Goal: Information Seeking & Learning: Learn about a topic

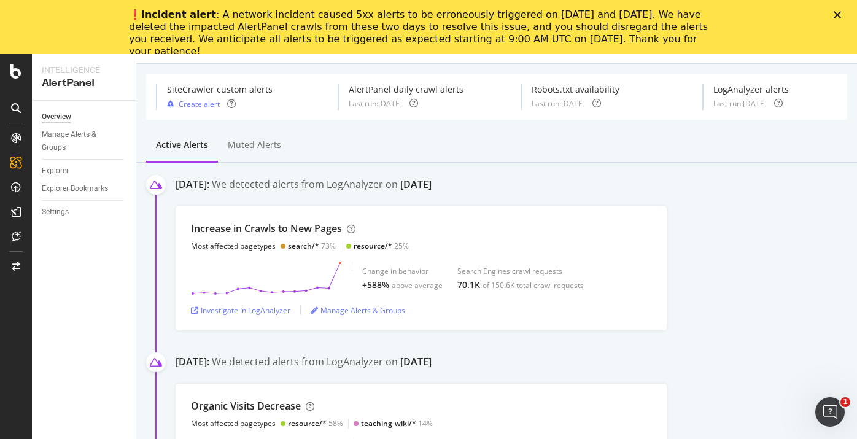
scroll to position [73, 0]
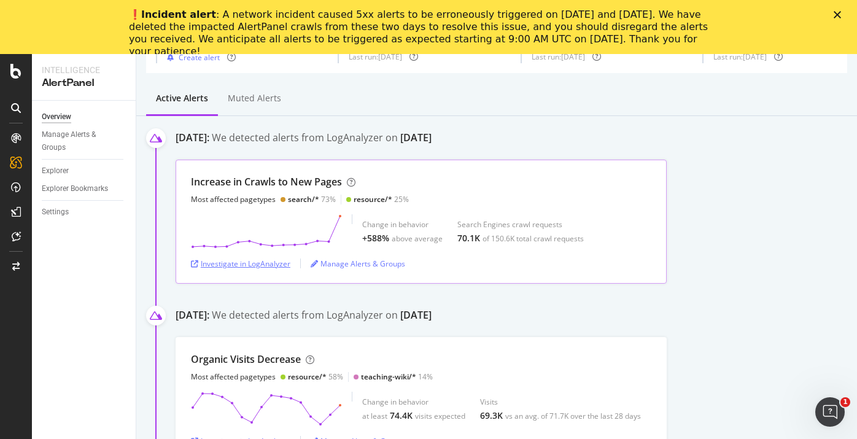
click at [276, 258] on div "Investigate in LogAnalyzer" at bounding box center [240, 263] width 99 height 10
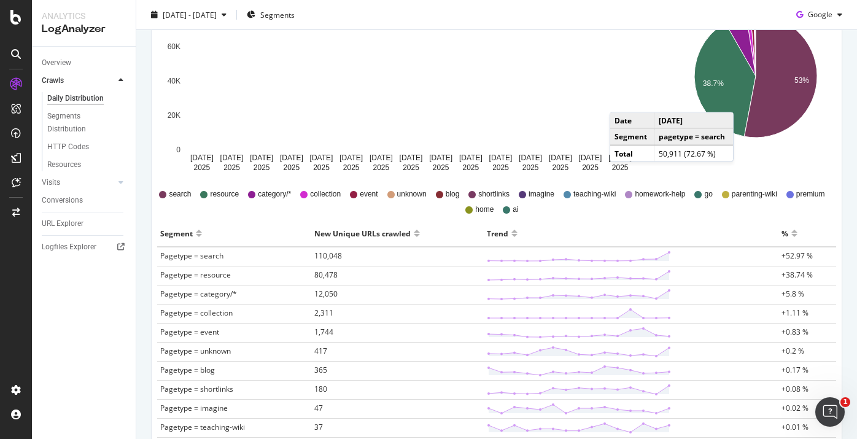
scroll to position [240, 0]
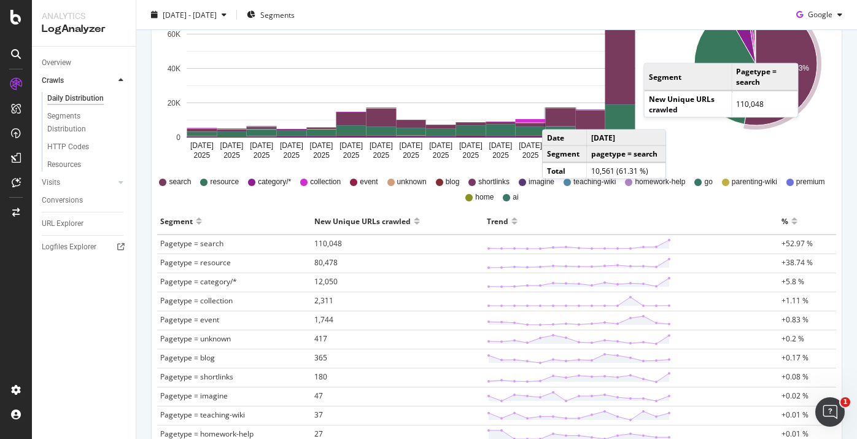
click at [802, 50] on icon "A chart." at bounding box center [780, 63] width 73 height 123
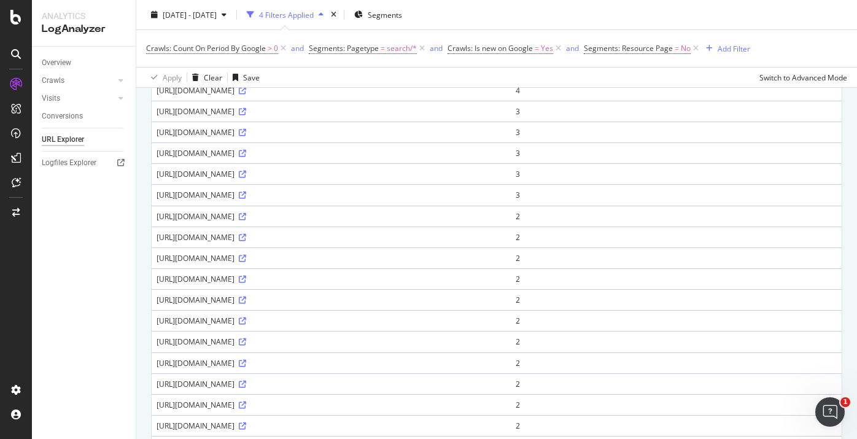
scroll to position [64, 0]
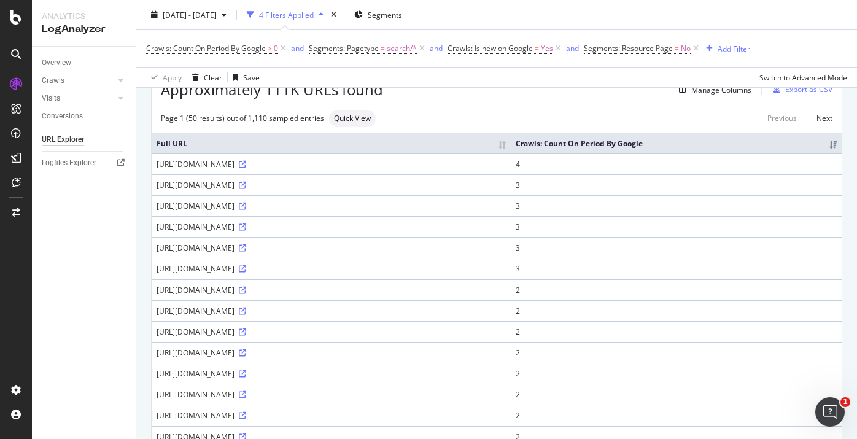
click at [506, 169] on div "[URL][DOMAIN_NAME]" at bounding box center [331, 164] width 349 height 10
click at [246, 168] on icon at bounding box center [242, 164] width 7 height 7
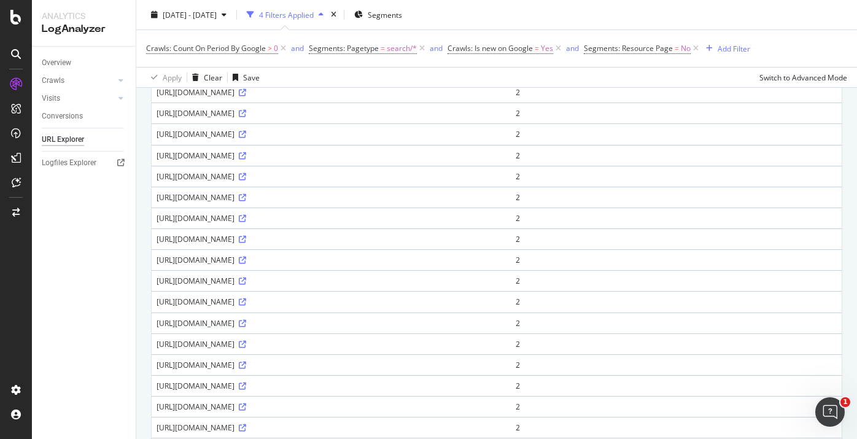
scroll to position [669, 0]
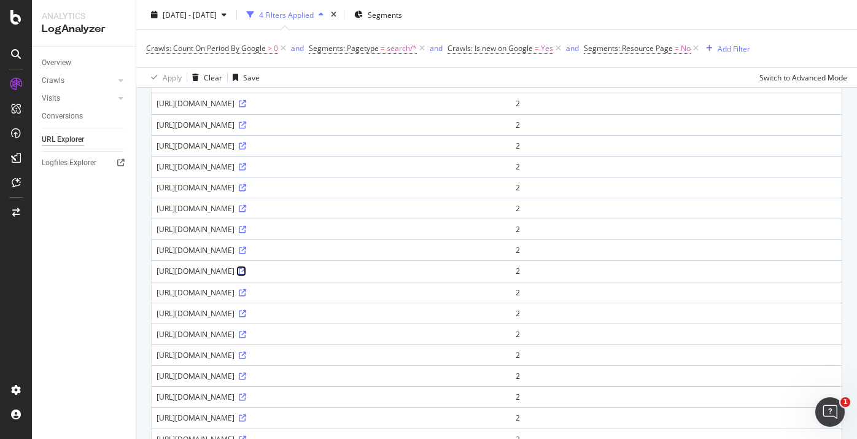
click at [246, 275] on icon at bounding box center [242, 271] width 7 height 7
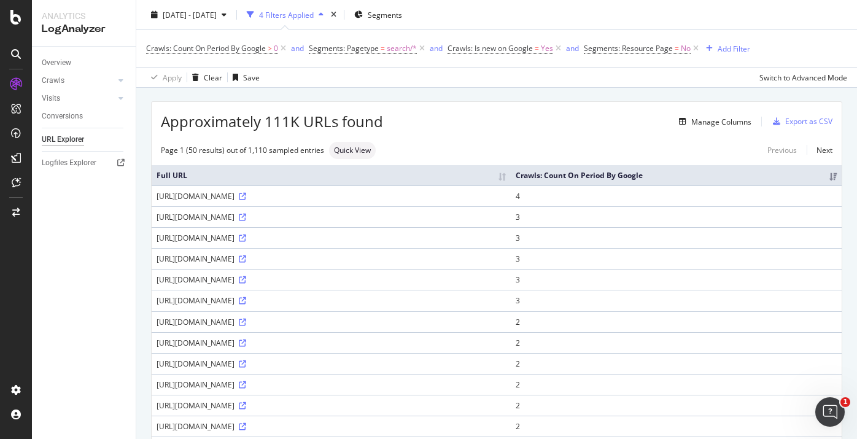
scroll to position [0, 0]
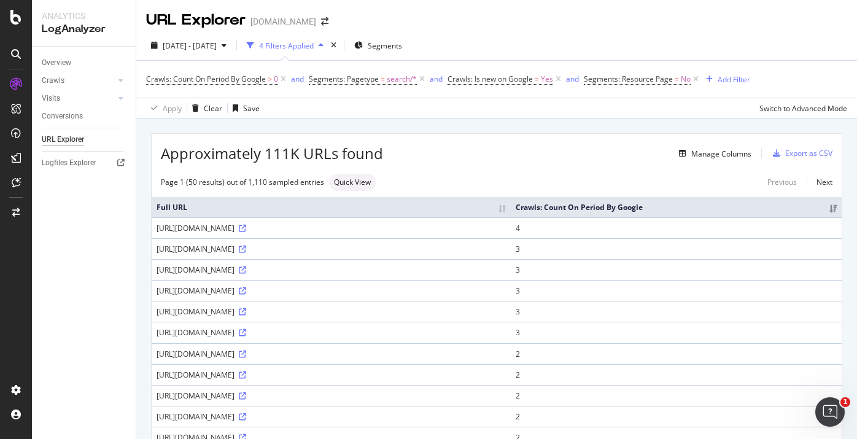
drag, startPoint x: 514, startPoint y: 259, endPoint x: 541, endPoint y: 257, distance: 27.1
click at [506, 254] on div "[URL][DOMAIN_NAME]" at bounding box center [331, 249] width 349 height 10
copy div "&ajax=1"
click at [729, 71] on div "Crawls: Count On Period By Google > 0 and Segments: Pagetype = search/* and Cra…" at bounding box center [448, 79] width 604 height 17
click at [722, 82] on div "Add Filter" at bounding box center [734, 79] width 33 height 10
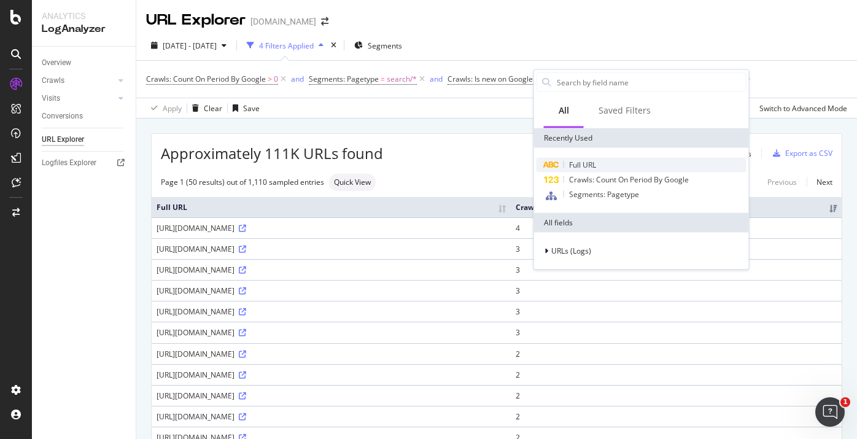
click at [586, 165] on span "Full URL" at bounding box center [582, 165] width 27 height 10
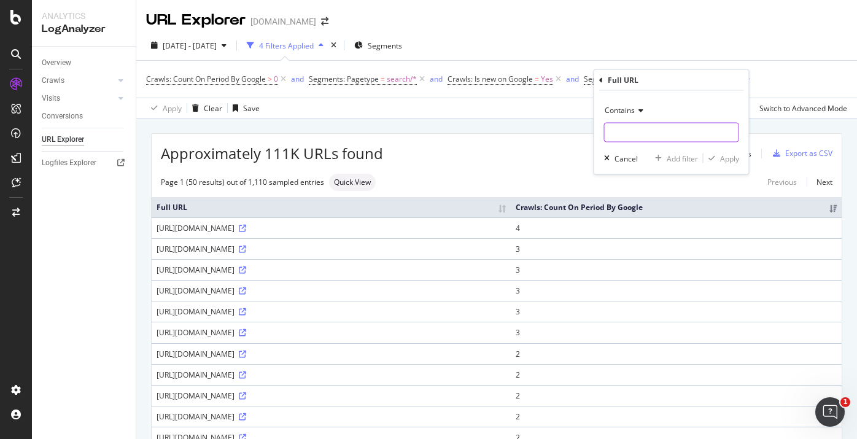
click at [619, 133] on input "text" at bounding box center [672, 133] width 134 height 20
paste input "&ajax=1"
type input "&ajax=1"
click at [737, 163] on div "Apply" at bounding box center [729, 158] width 19 height 10
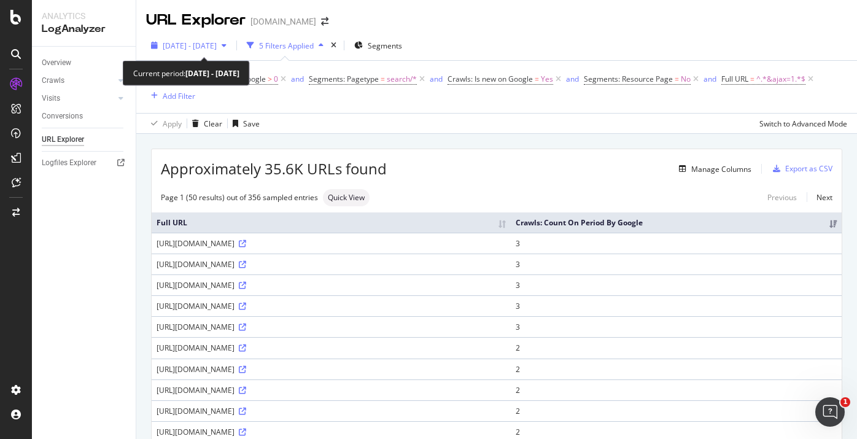
click at [217, 45] on span "[DATE] - [DATE]" at bounding box center [190, 46] width 54 height 10
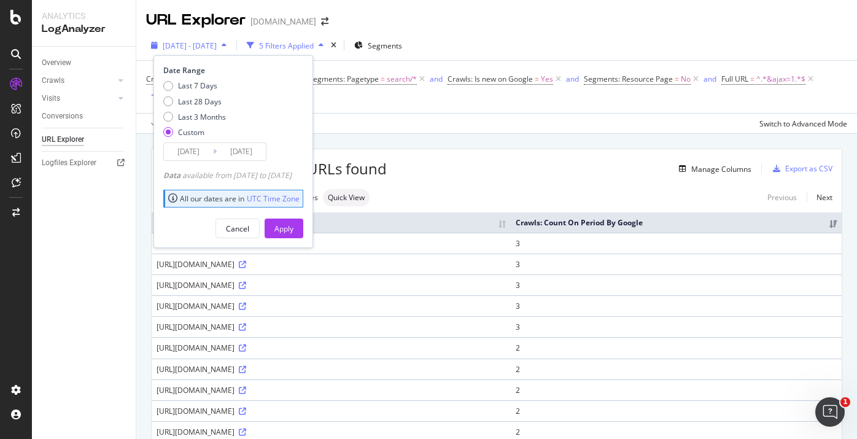
click at [217, 45] on span "[DATE] - [DATE]" at bounding box center [190, 46] width 54 height 10
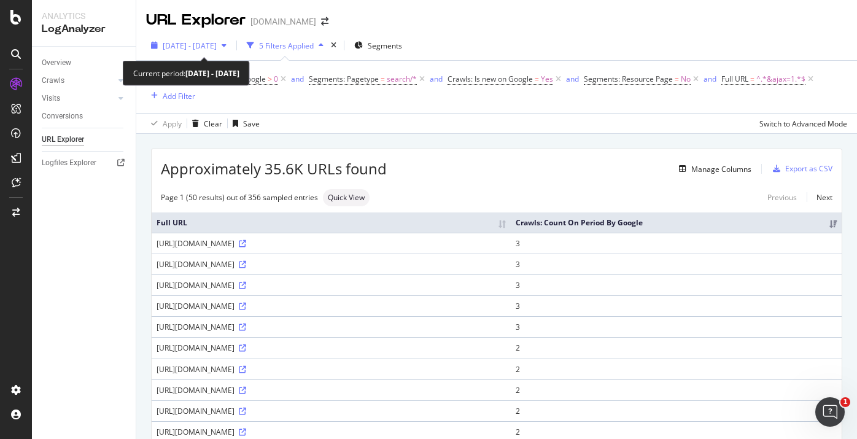
click at [217, 42] on span "[DATE] - [DATE]" at bounding box center [190, 46] width 54 height 10
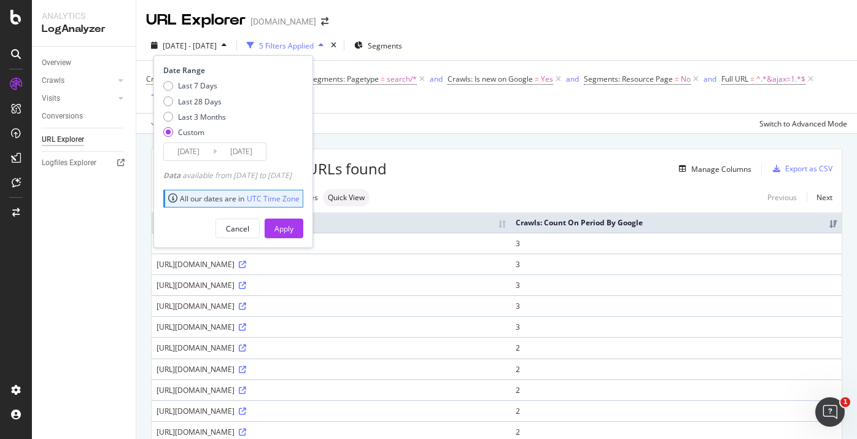
click at [211, 151] on input "[DATE]" at bounding box center [188, 151] width 49 height 17
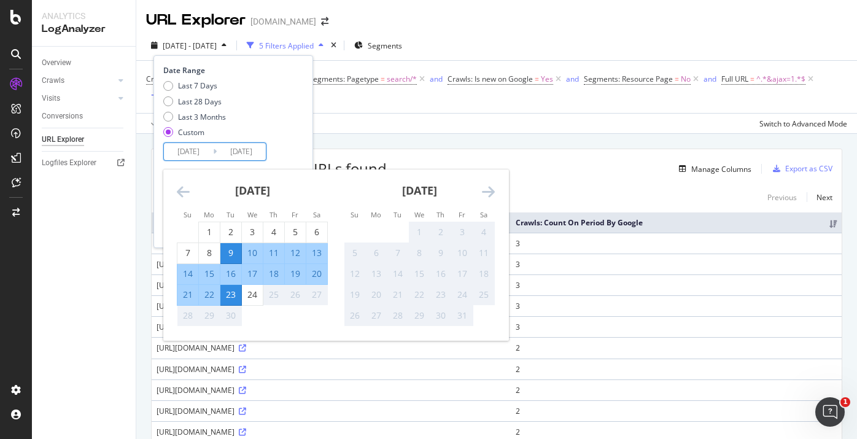
click at [228, 295] on div "23" at bounding box center [230, 294] width 21 height 12
type input "[DATE]"
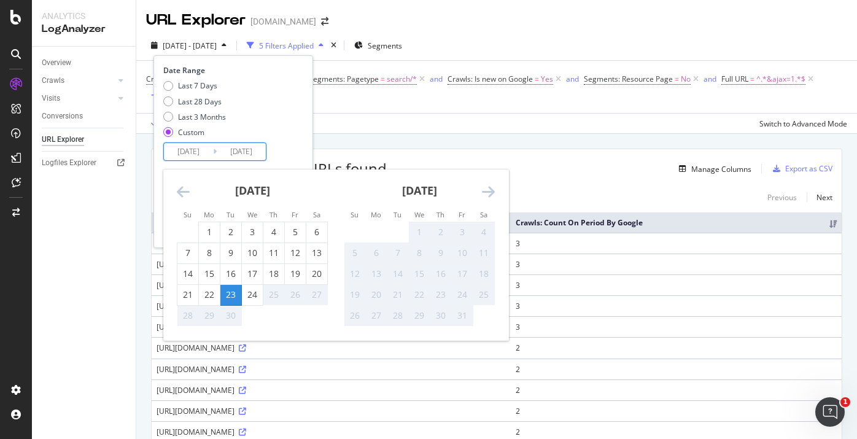
click at [226, 294] on div "23" at bounding box center [230, 294] width 21 height 12
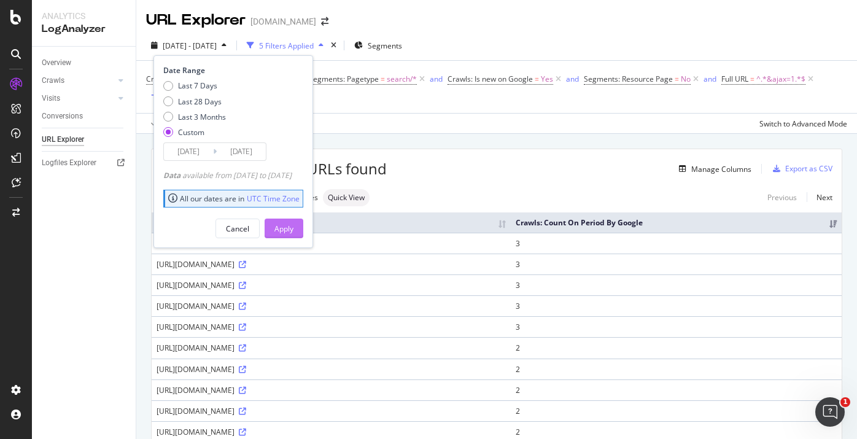
click at [290, 231] on button "Apply" at bounding box center [284, 229] width 39 height 20
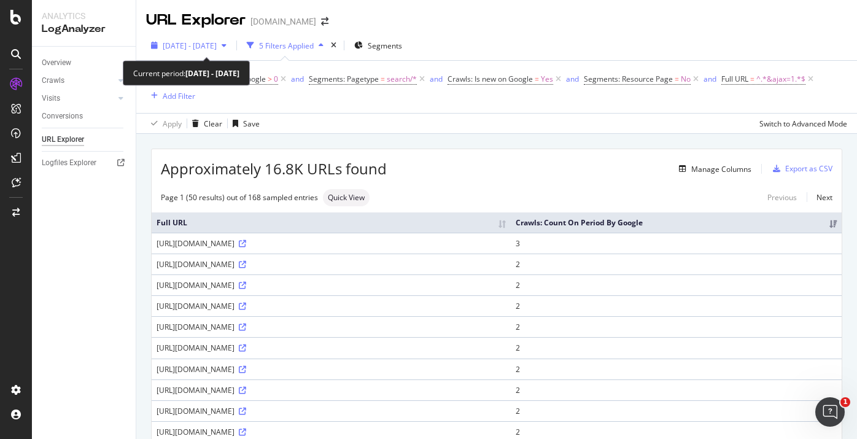
click at [217, 50] on span "[DATE] - [DATE]" at bounding box center [190, 46] width 54 height 10
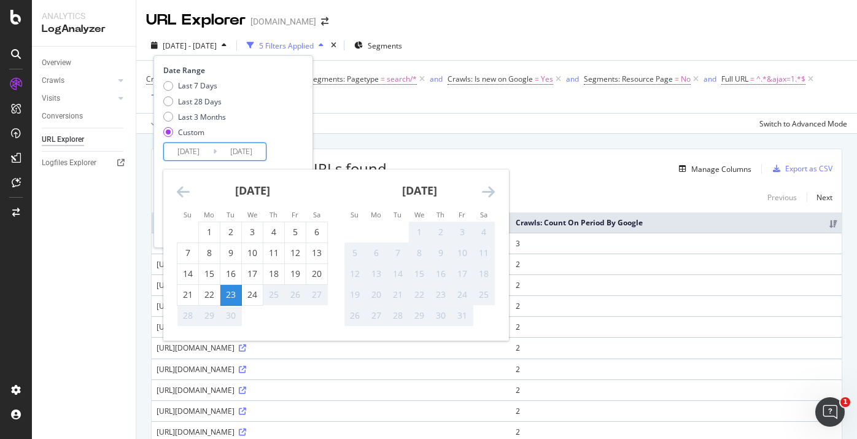
click at [232, 151] on input "[DATE]" at bounding box center [241, 151] width 49 height 17
click at [211, 295] on div "22" at bounding box center [209, 294] width 21 height 12
type input "[DATE]"
click at [211, 295] on div "22" at bounding box center [209, 294] width 21 height 12
type input "[DATE]"
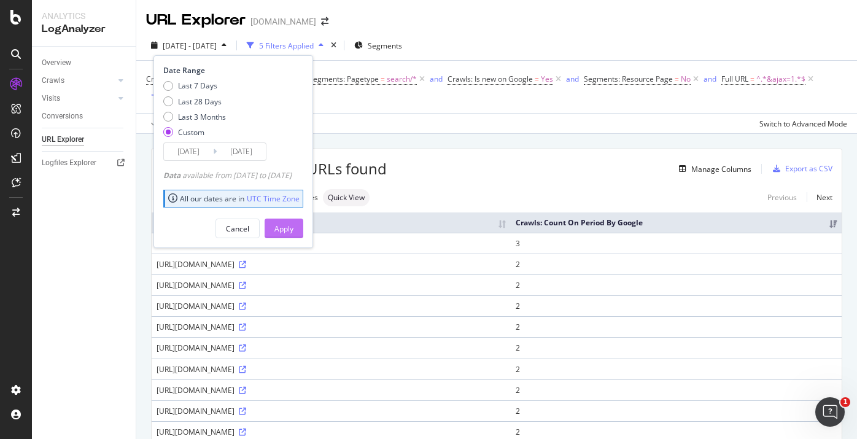
click at [293, 232] on div "Apply" at bounding box center [283, 228] width 19 height 10
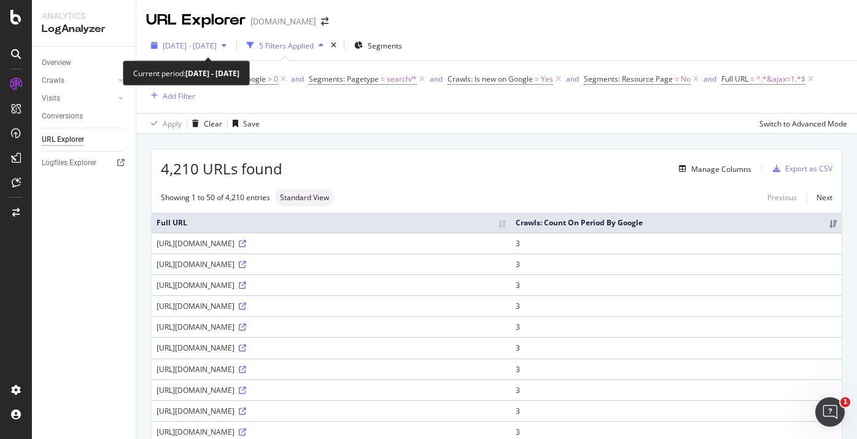
click at [217, 45] on span "[DATE] - [DATE]" at bounding box center [190, 46] width 54 height 10
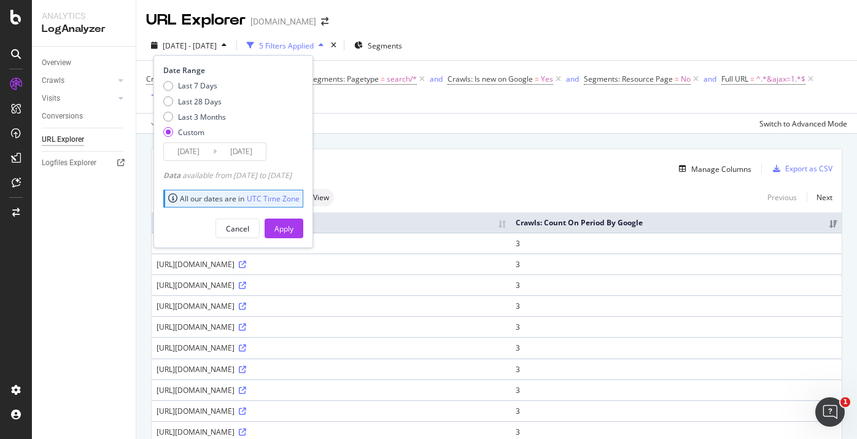
click at [226, 150] on input "[DATE]" at bounding box center [241, 151] width 49 height 17
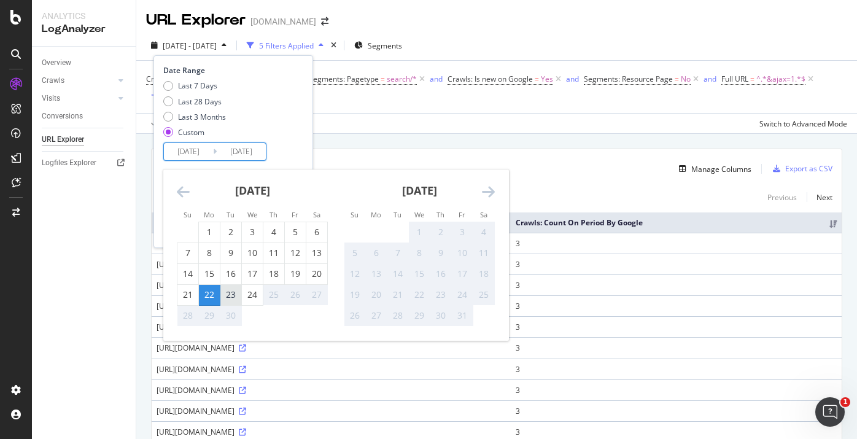
click at [233, 295] on div "23" at bounding box center [230, 294] width 21 height 12
type input "[DATE]"
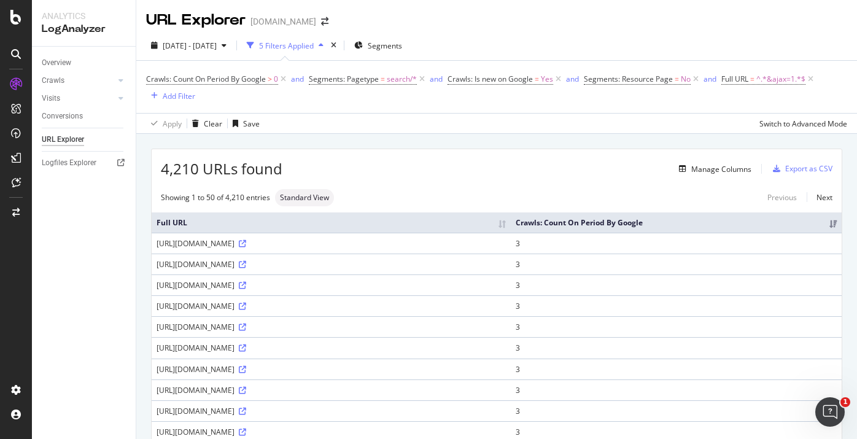
click at [233, 290] on div "[URL][DOMAIN_NAME]" at bounding box center [331, 285] width 349 height 10
click at [230, 79] on span "Crawls: Count On Period By Google" at bounding box center [206, 79] width 120 height 10
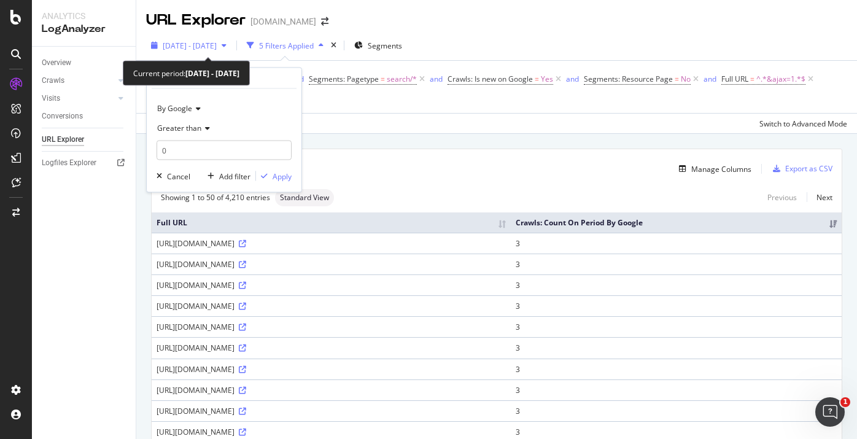
click at [217, 50] on span "[DATE] - [DATE]" at bounding box center [190, 46] width 54 height 10
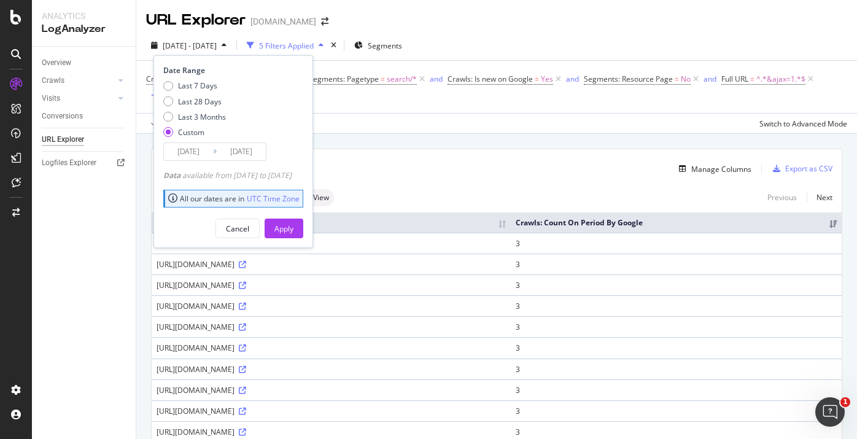
click at [251, 148] on input "[DATE]" at bounding box center [241, 151] width 49 height 17
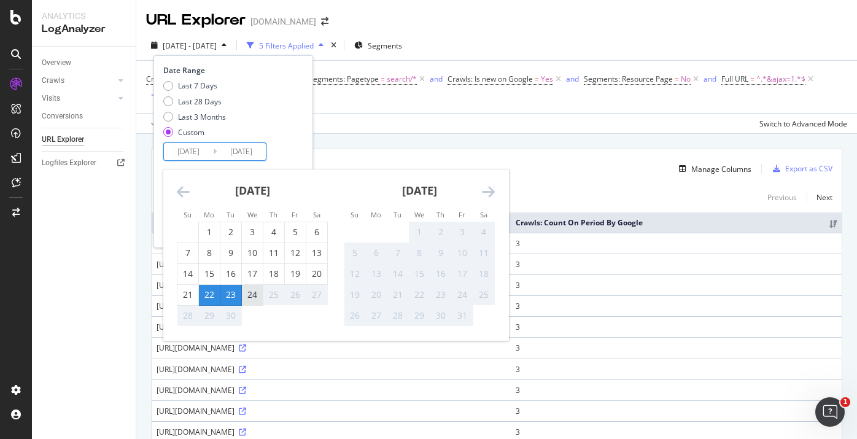
click at [256, 298] on div "24" at bounding box center [252, 294] width 21 height 12
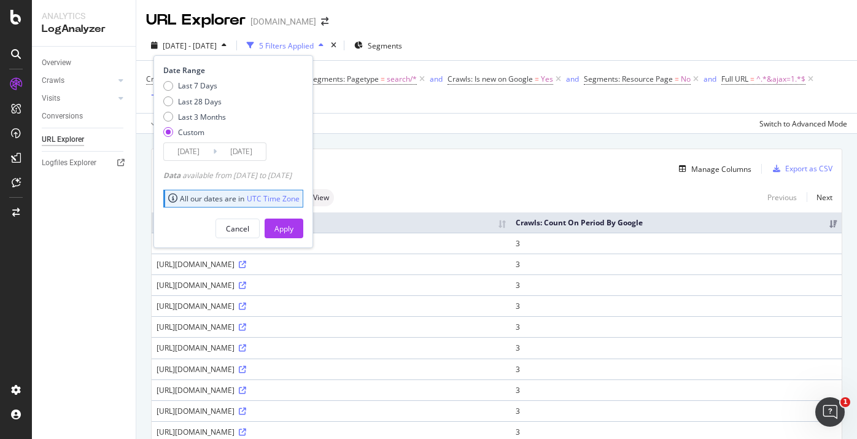
click at [236, 149] on input "[DATE]" at bounding box center [241, 151] width 49 height 17
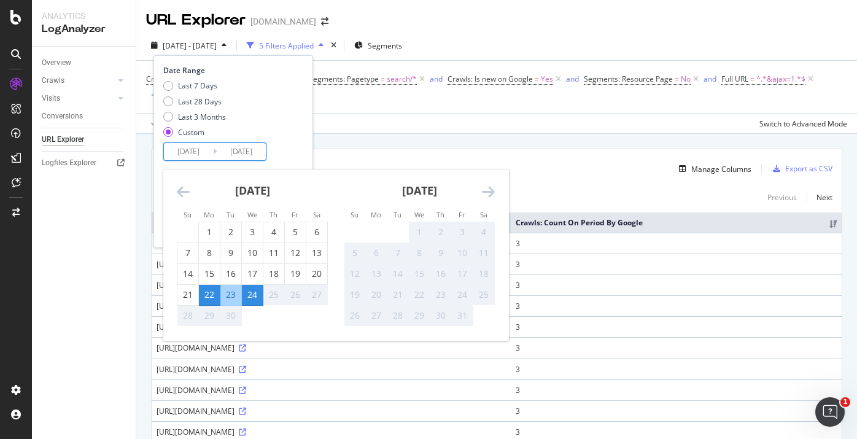
click at [254, 292] on div "24" at bounding box center [252, 294] width 21 height 12
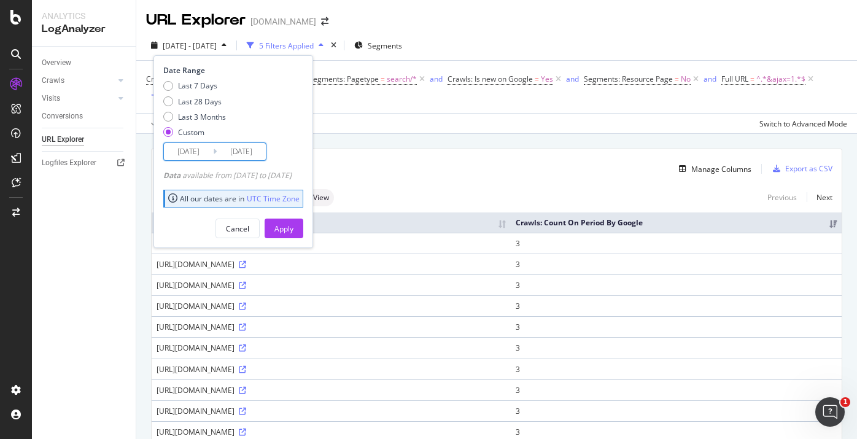
click at [243, 144] on input "[DATE]" at bounding box center [241, 151] width 49 height 17
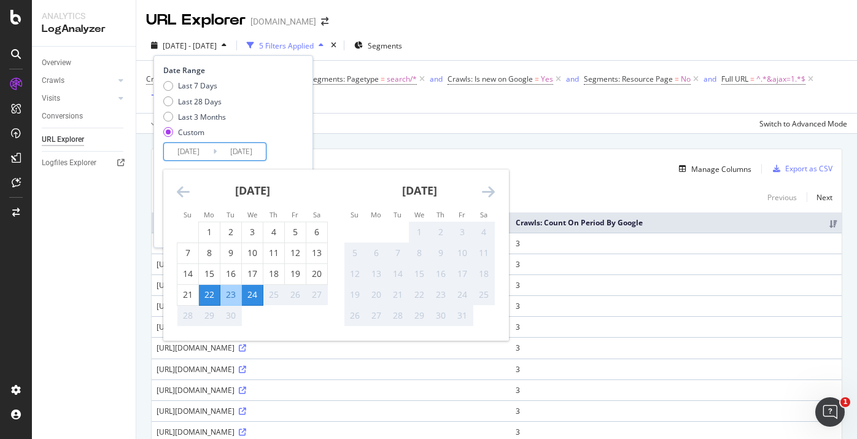
click at [218, 294] on div "22" at bounding box center [209, 294] width 21 height 12
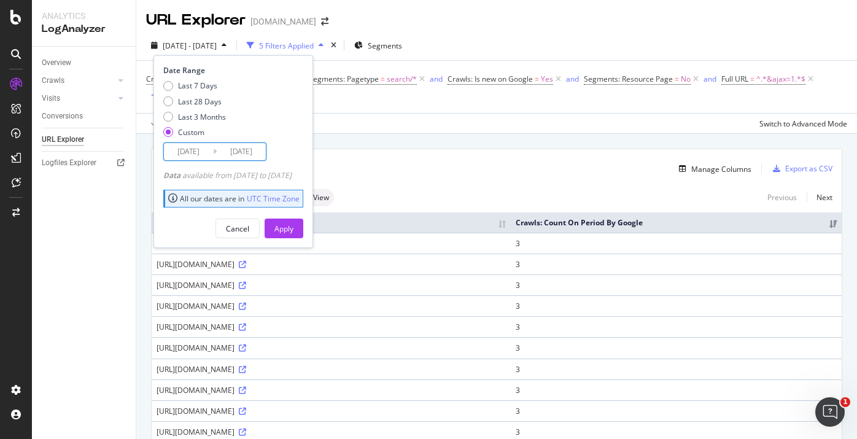
click at [242, 150] on input "[DATE]" at bounding box center [241, 151] width 49 height 17
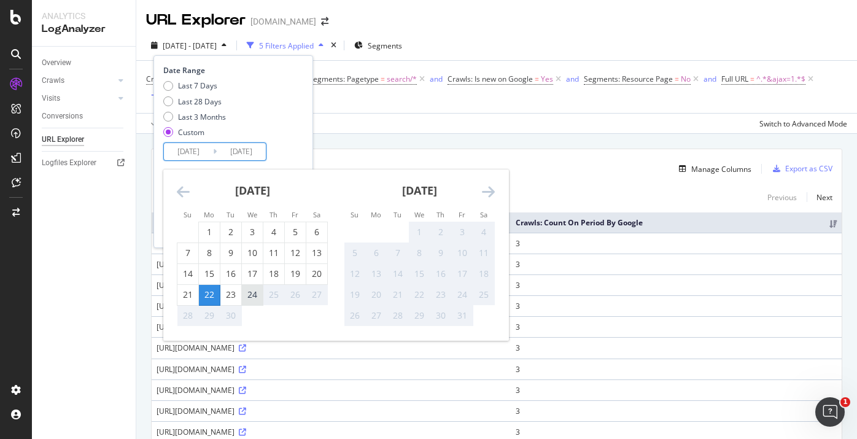
click at [246, 294] on div "24" at bounding box center [252, 294] width 21 height 12
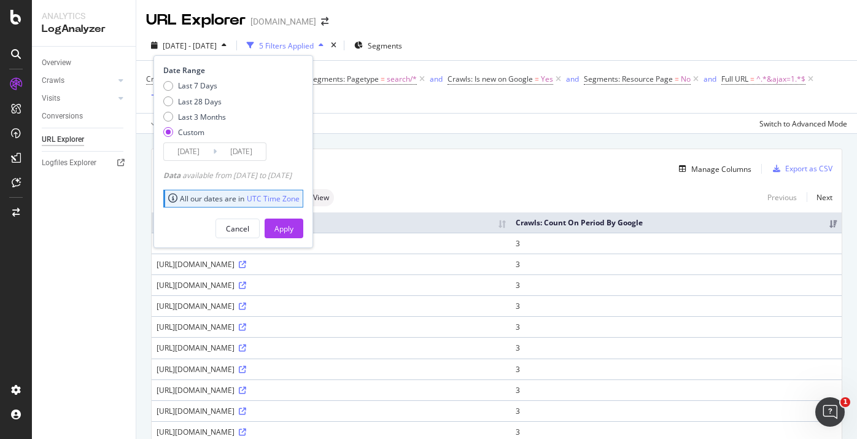
click at [252, 160] on div "[DATE] Navigate forward to interact with the calendar and select a date. Press …" at bounding box center [214, 151] width 103 height 18
click at [249, 150] on input "[DATE]" at bounding box center [241, 151] width 49 height 17
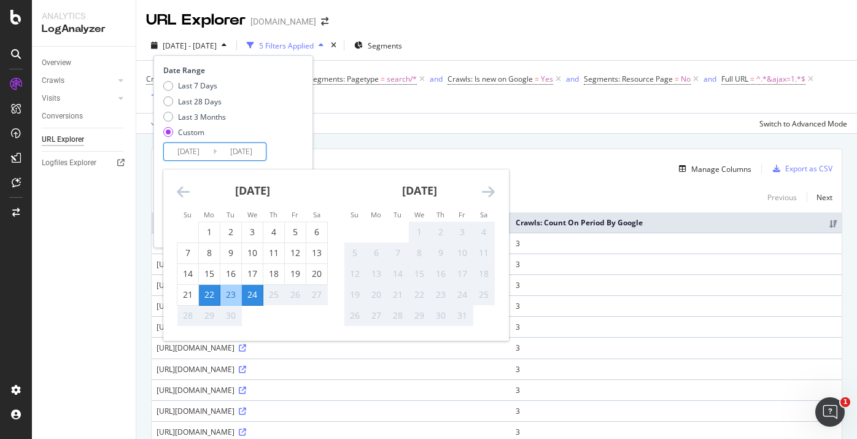
click at [234, 293] on div "23" at bounding box center [230, 294] width 21 height 12
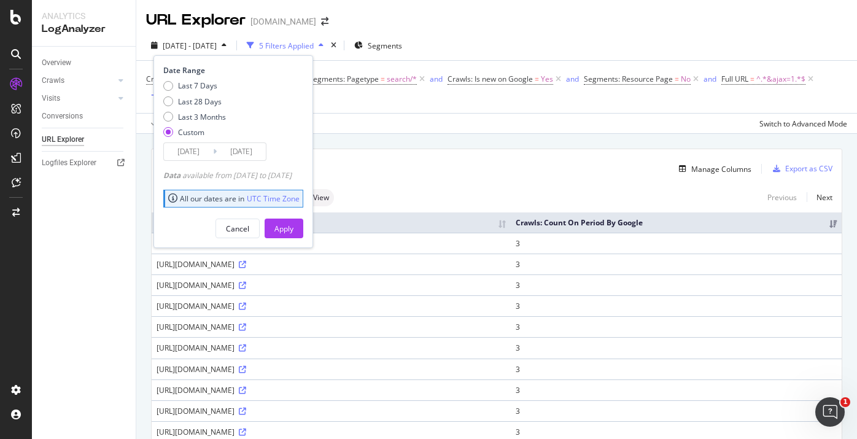
click at [244, 153] on input "[DATE]" at bounding box center [241, 151] width 49 height 17
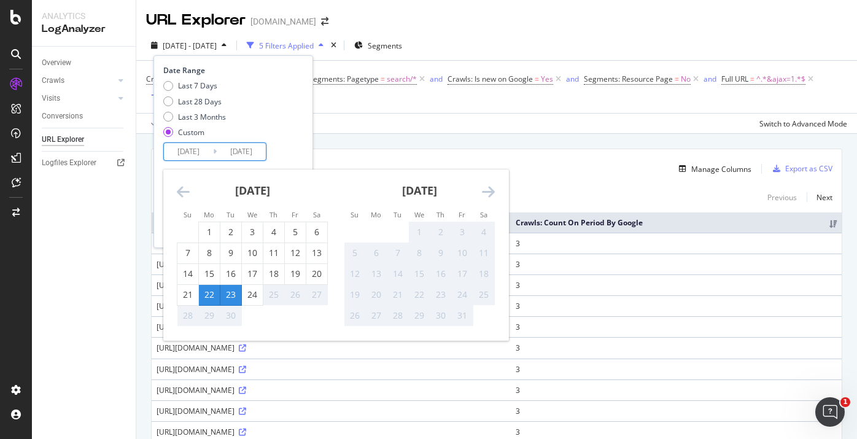
click at [225, 294] on div "23" at bounding box center [230, 294] width 21 height 12
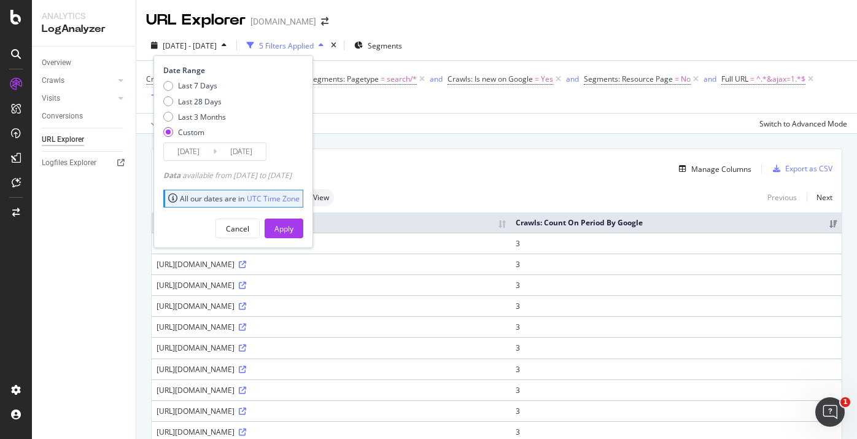
click at [241, 152] on input "[DATE]" at bounding box center [241, 151] width 49 height 17
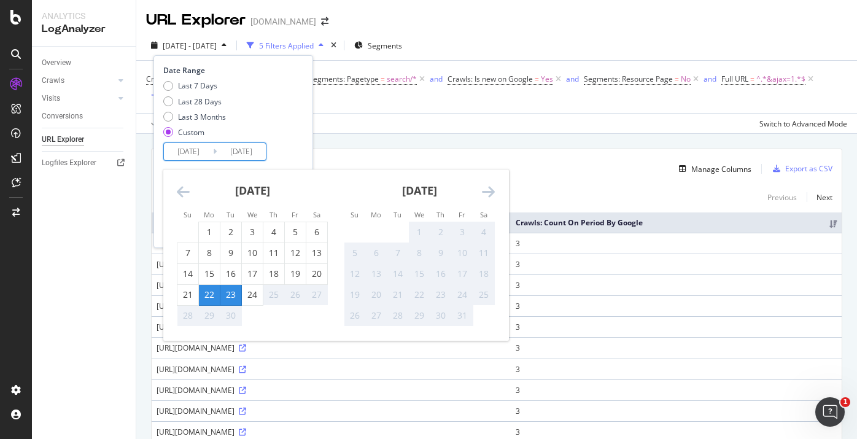
click at [213, 295] on div "22" at bounding box center [209, 294] width 21 height 12
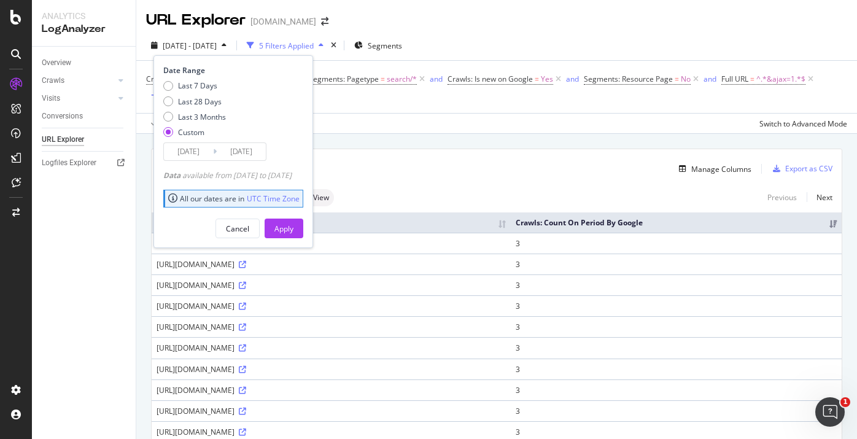
click at [250, 146] on input "[DATE]" at bounding box center [241, 151] width 49 height 17
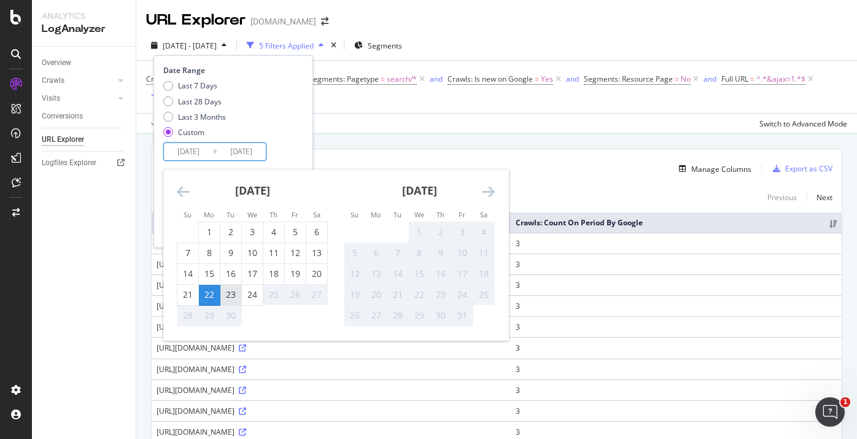
click at [236, 290] on div "23" at bounding box center [230, 294] width 21 height 12
type input "[DATE]"
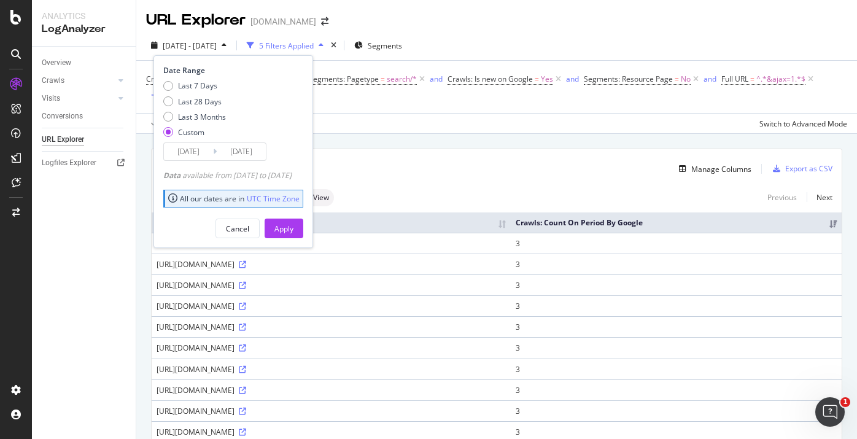
click at [260, 154] on input "[DATE]" at bounding box center [241, 151] width 49 height 17
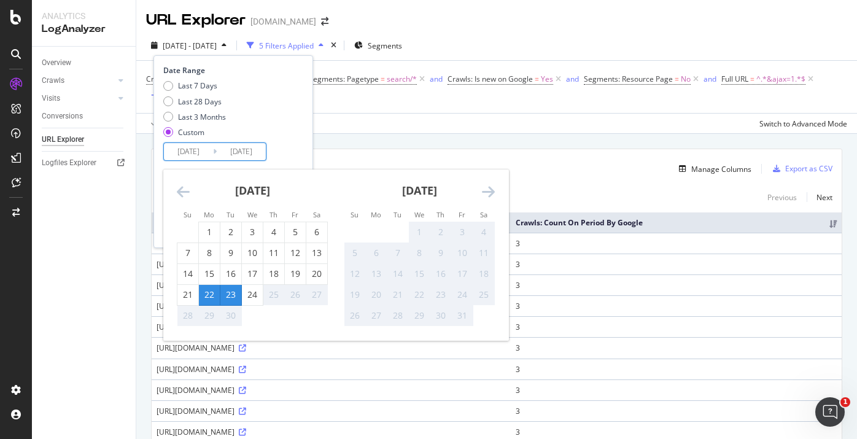
click at [236, 292] on div "23" at bounding box center [230, 294] width 21 height 12
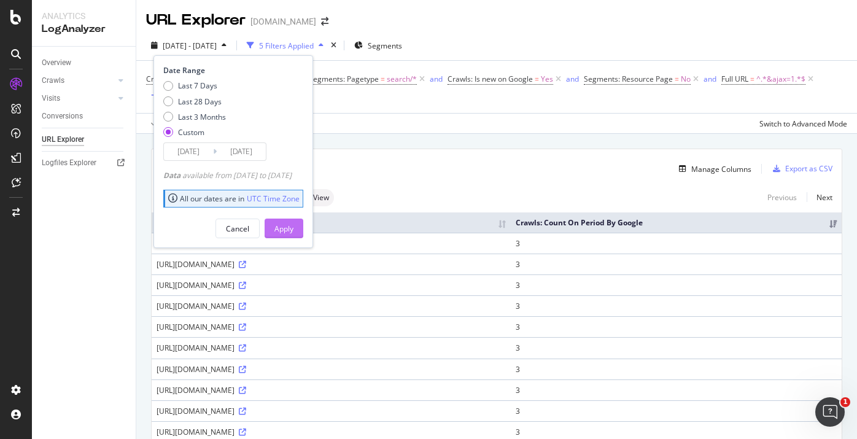
click at [293, 228] on div "Apply" at bounding box center [283, 228] width 19 height 10
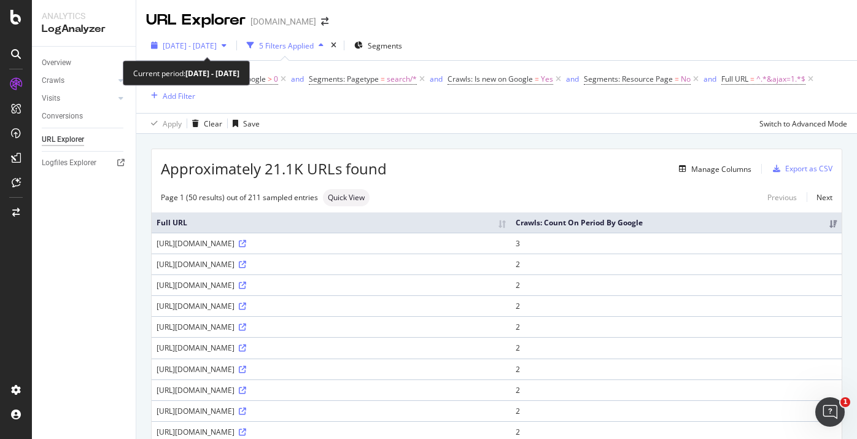
click at [217, 46] on span "[DATE] - [DATE]" at bounding box center [190, 46] width 54 height 10
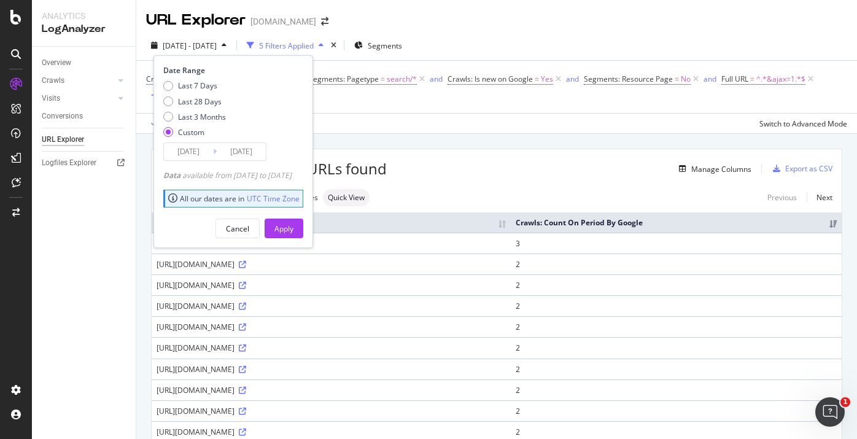
click at [210, 153] on input "[DATE]" at bounding box center [188, 151] width 49 height 17
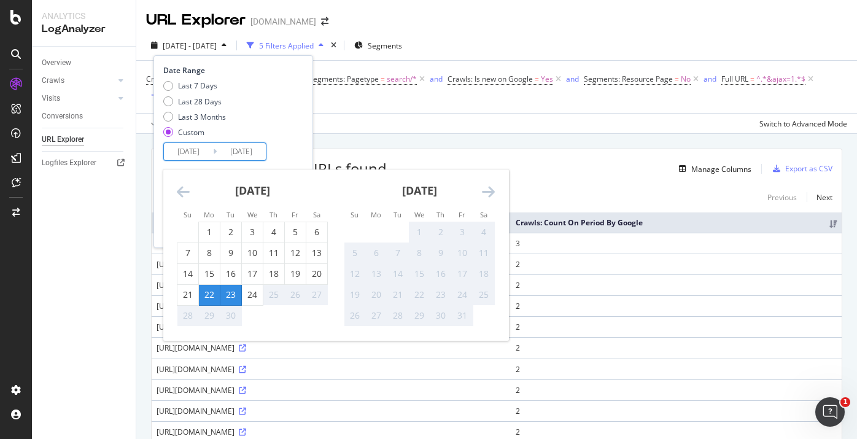
click at [233, 293] on div "23" at bounding box center [230, 294] width 21 height 12
type input "[DATE]"
click at [298, 138] on div "Last 7 Days Last 28 Days Last 3 Months Custom" at bounding box center [231, 111] width 137 height 62
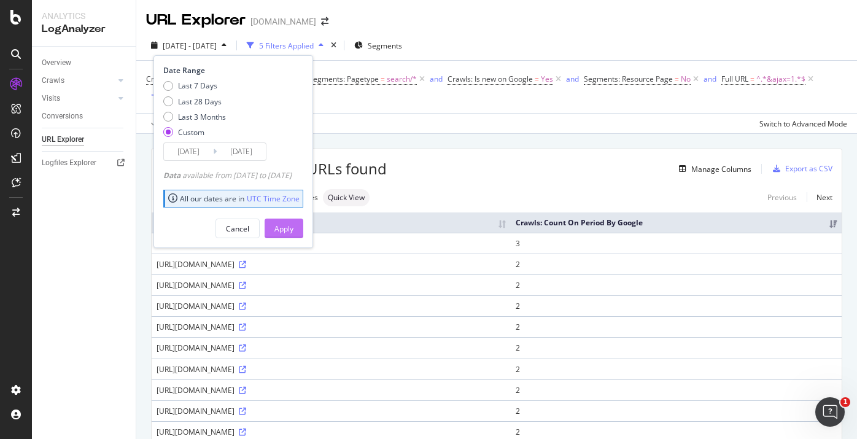
click at [292, 227] on button "Apply" at bounding box center [284, 229] width 39 height 20
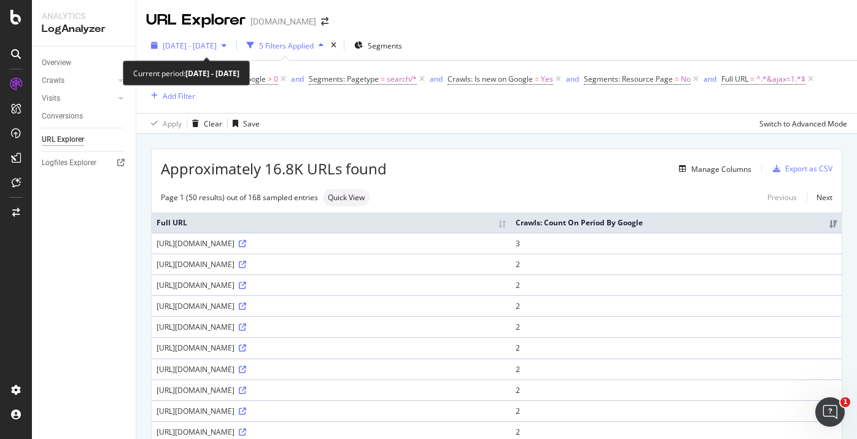
click at [231, 52] on div "[DATE] - [DATE]" at bounding box center [188, 45] width 85 height 18
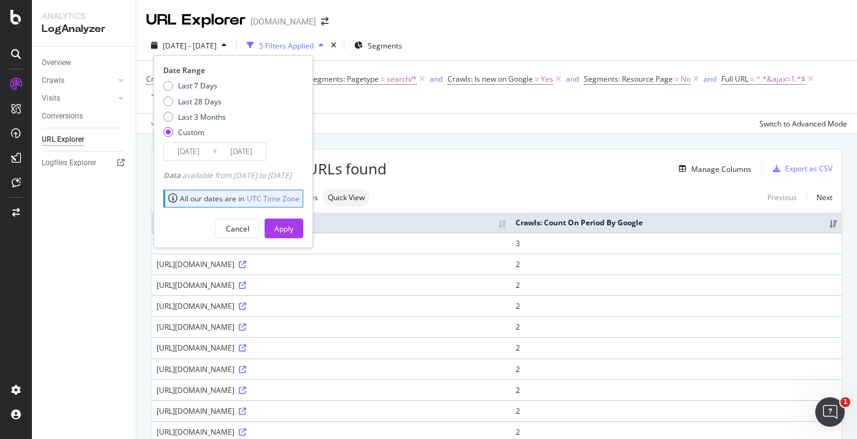
click at [205, 152] on input "[DATE]" at bounding box center [188, 151] width 49 height 17
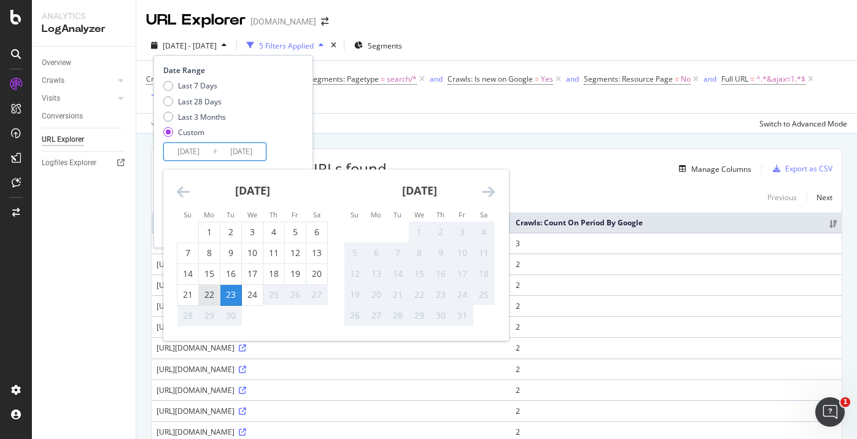
click at [212, 296] on div "22" at bounding box center [209, 294] width 21 height 12
type input "[DATE]"
click at [206, 296] on div "22" at bounding box center [209, 294] width 21 height 12
type input "[DATE]"
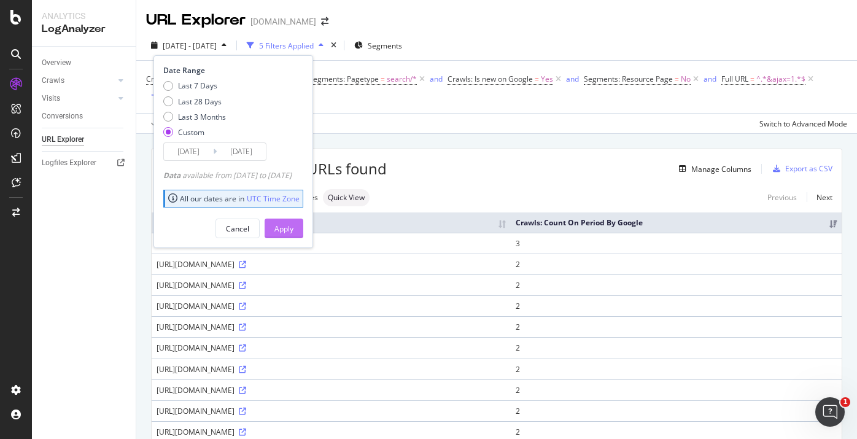
click at [292, 228] on button "Apply" at bounding box center [284, 229] width 39 height 20
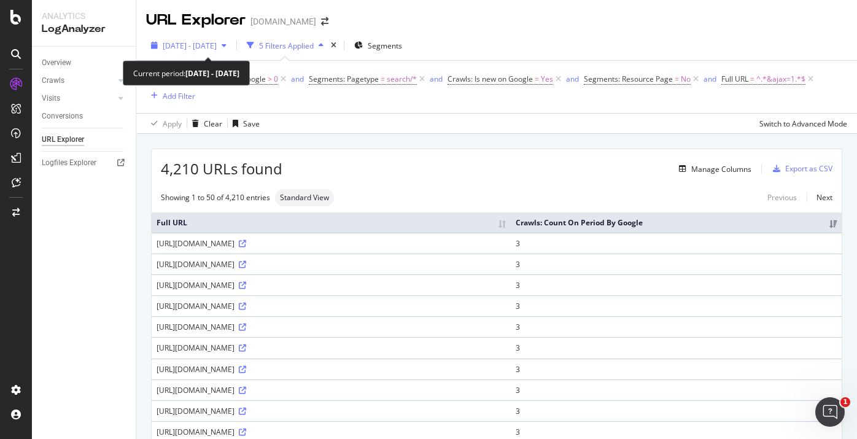
click at [217, 47] on span "[DATE] - [DATE]" at bounding box center [190, 46] width 54 height 10
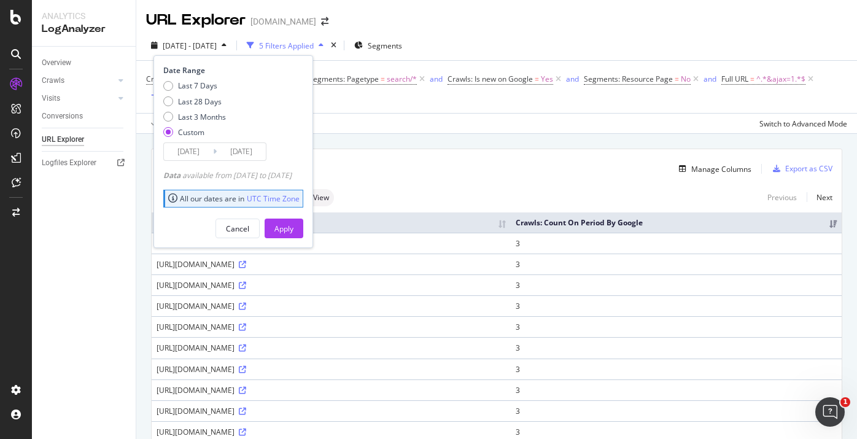
click at [189, 149] on input "[DATE]" at bounding box center [188, 151] width 49 height 17
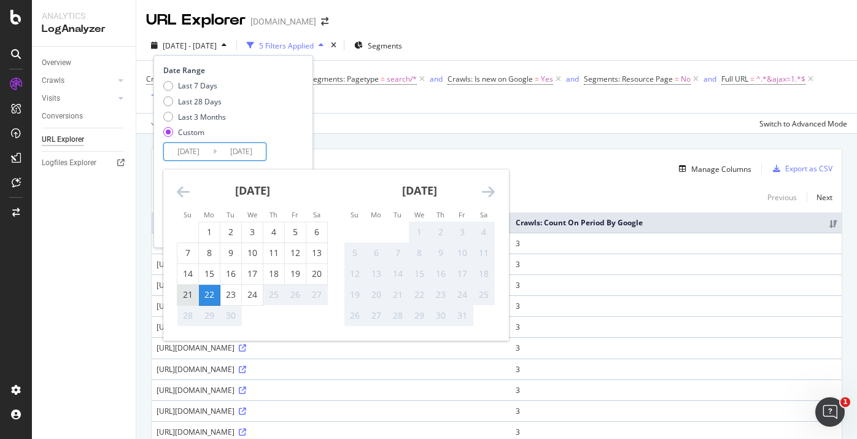
click at [188, 294] on div "21" at bounding box center [187, 294] width 21 height 12
type input "[DATE]"
click at [188, 294] on div "21" at bounding box center [187, 294] width 21 height 12
type input "[DATE]"
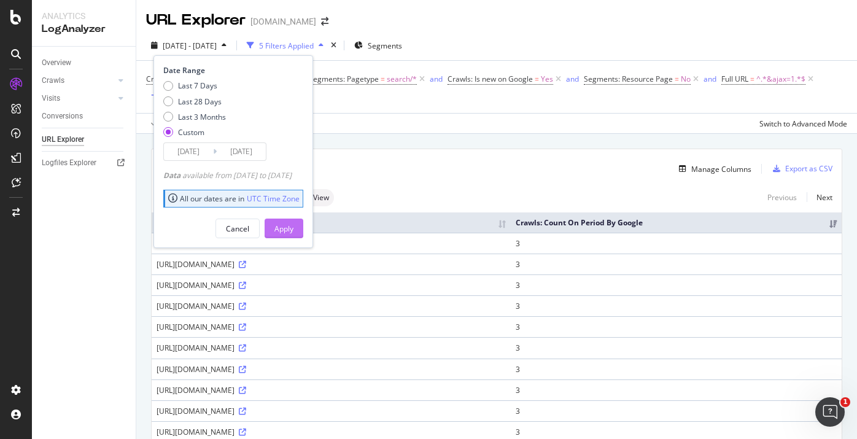
click at [293, 226] on div "Apply" at bounding box center [283, 228] width 19 height 10
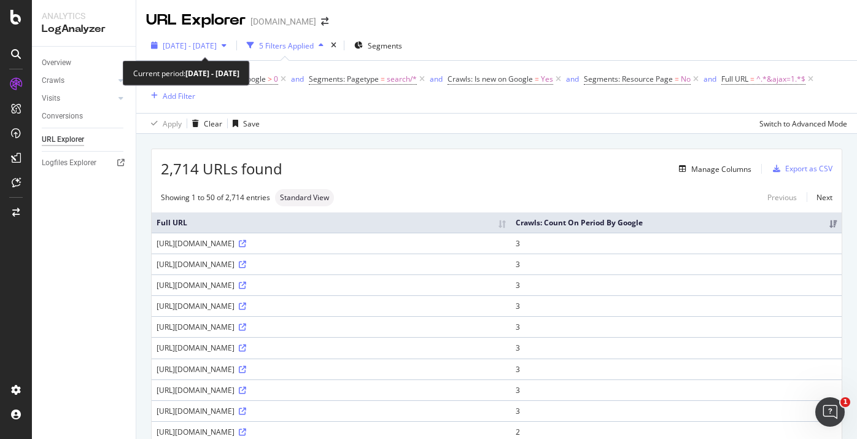
click at [217, 48] on span "[DATE] - [DATE]" at bounding box center [190, 46] width 54 height 10
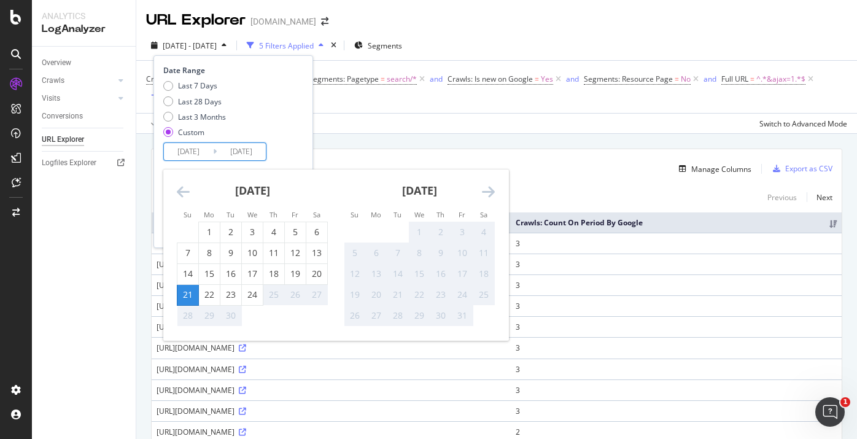
click at [187, 149] on input "[DATE]" at bounding box center [188, 151] width 49 height 17
click at [309, 276] on div "20" at bounding box center [316, 274] width 21 height 12
type input "[DATE]"
click at [314, 273] on div "20" at bounding box center [316, 274] width 21 height 12
type input "[DATE]"
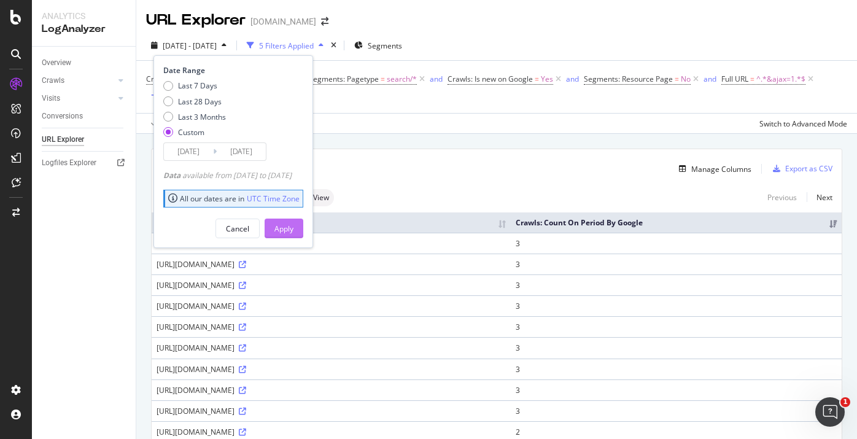
click at [293, 220] on div "Apply" at bounding box center [283, 228] width 19 height 18
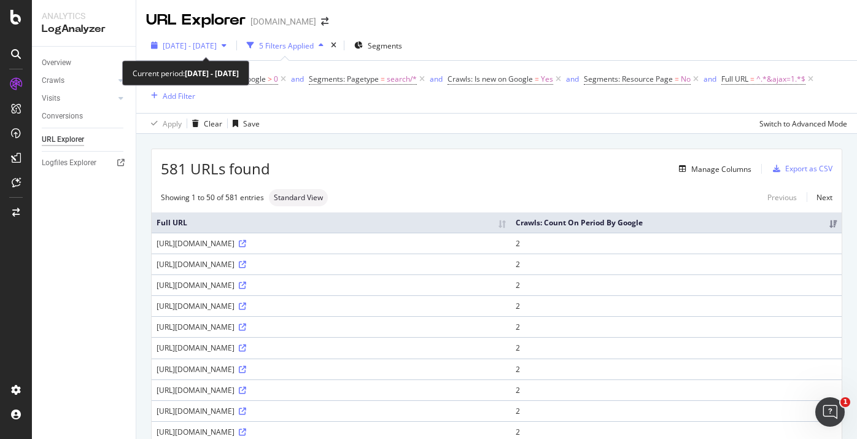
click at [217, 47] on span "[DATE] - [DATE]" at bounding box center [190, 46] width 54 height 10
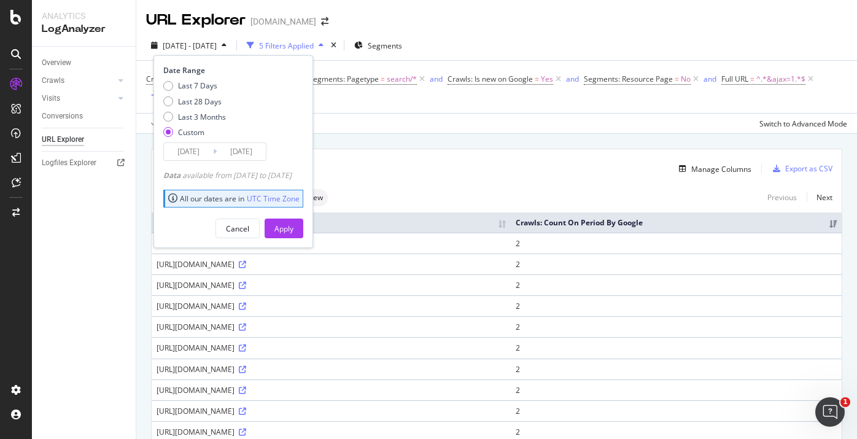
click at [187, 143] on input "[DATE]" at bounding box center [188, 151] width 49 height 17
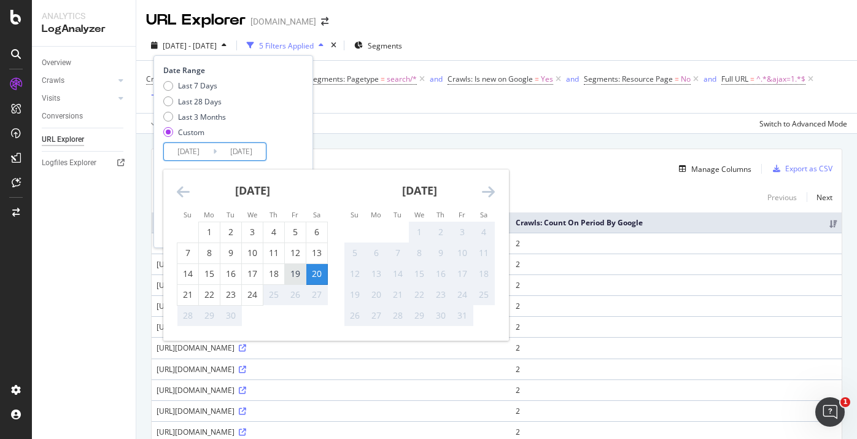
click at [296, 272] on div "19" at bounding box center [295, 274] width 21 height 12
type input "[DATE]"
click at [296, 272] on div "19" at bounding box center [295, 274] width 21 height 12
type input "[DATE]"
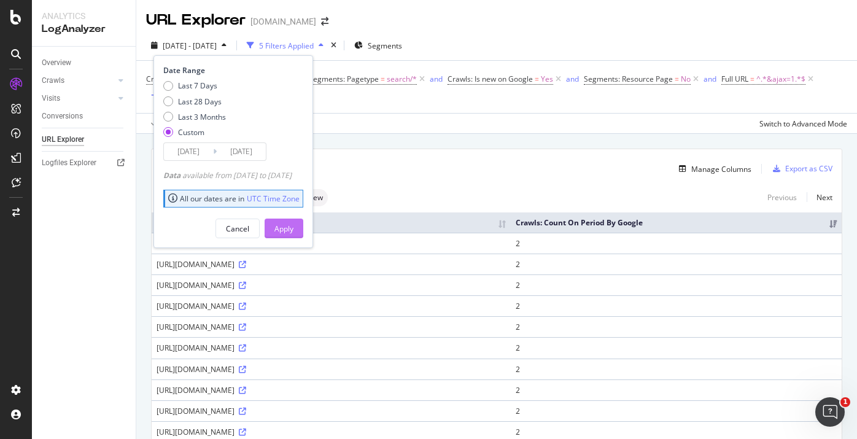
click at [293, 220] on div "Apply" at bounding box center [283, 228] width 19 height 18
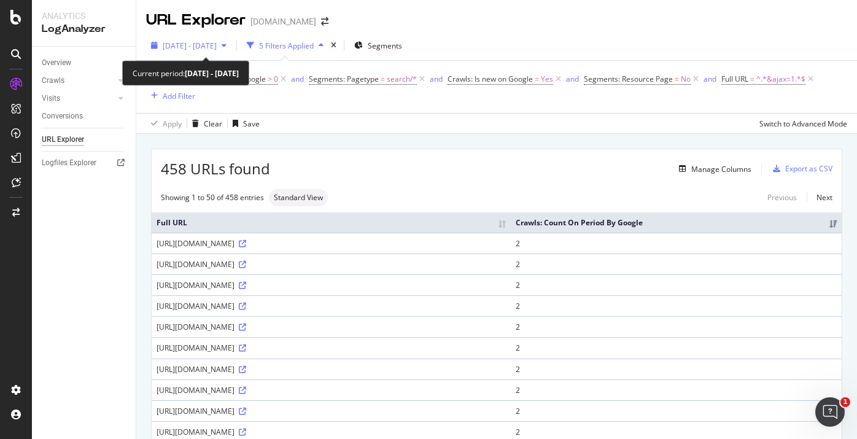
click at [201, 46] on span "[DATE] - [DATE]" at bounding box center [190, 46] width 54 height 10
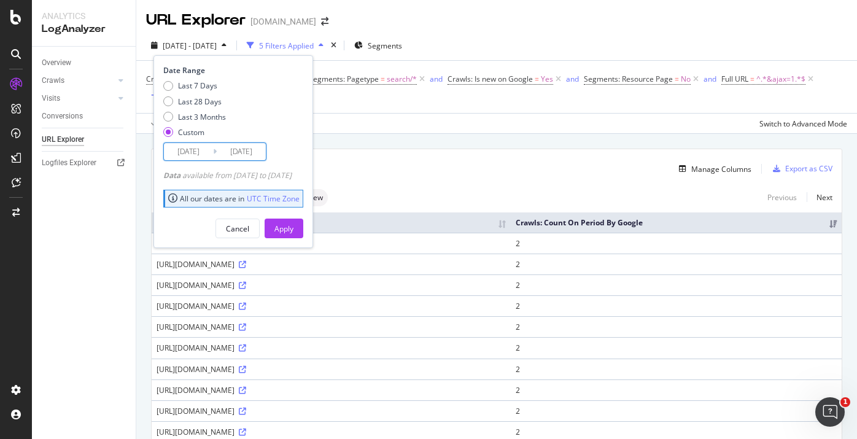
click at [203, 150] on input "[DATE]" at bounding box center [188, 151] width 49 height 17
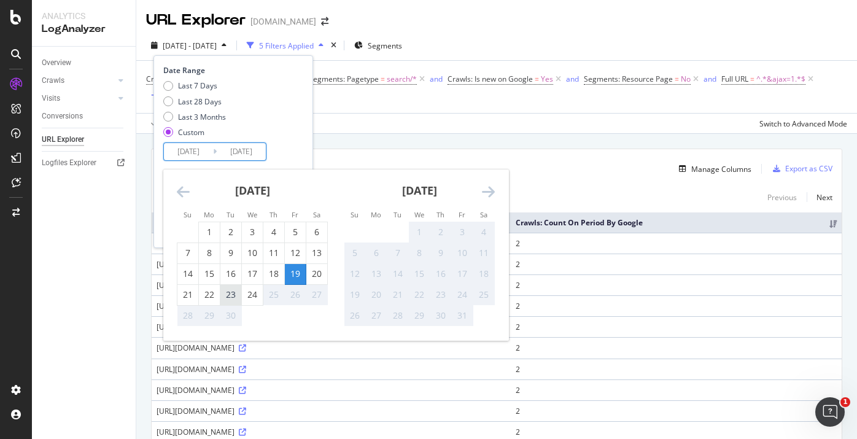
click at [235, 291] on div "23" at bounding box center [230, 294] width 21 height 12
type input "[DATE]"
click at [229, 291] on div "23" at bounding box center [230, 294] width 21 height 12
type input "[DATE]"
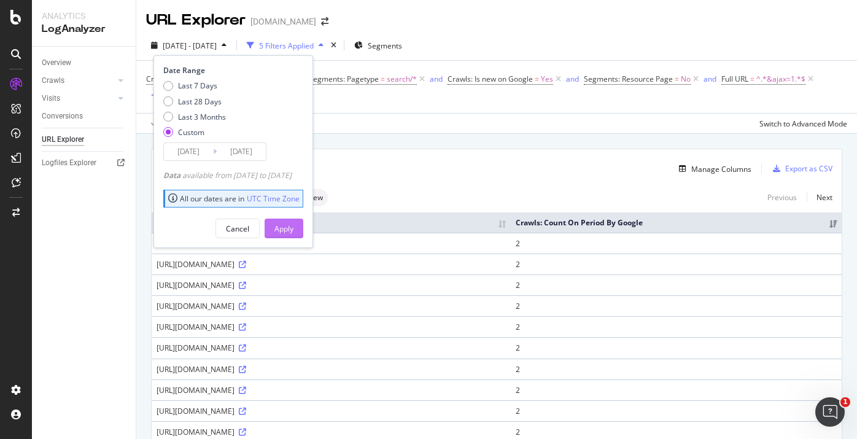
click at [293, 228] on div "Apply" at bounding box center [283, 228] width 19 height 10
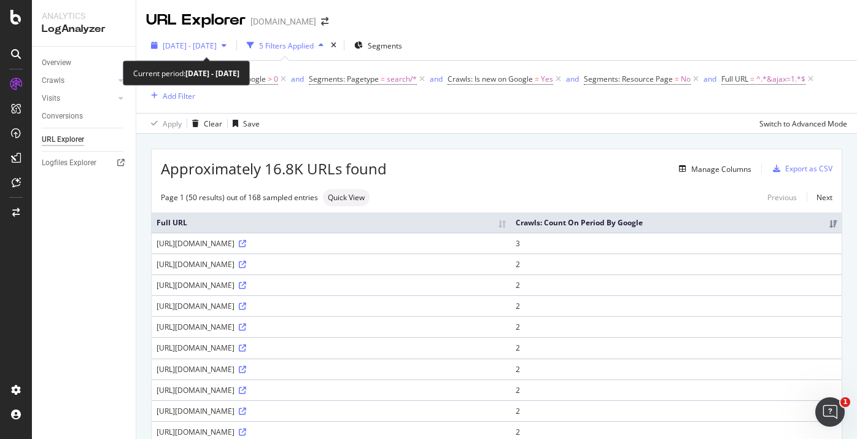
click at [217, 47] on span "[DATE] - [DATE]" at bounding box center [190, 46] width 54 height 10
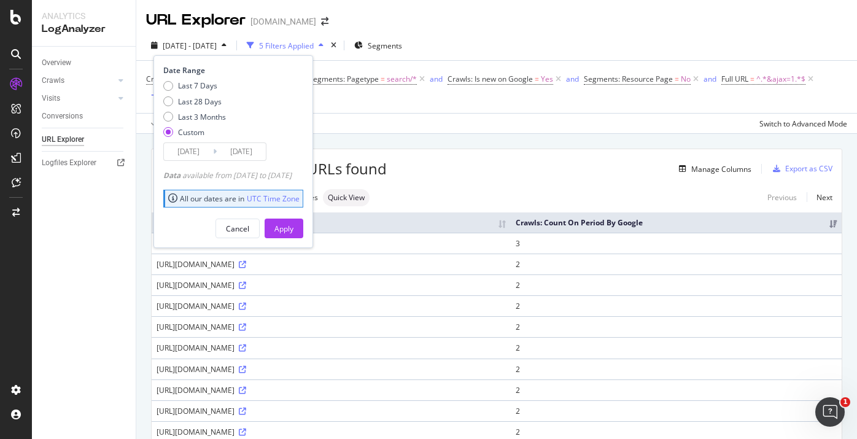
click at [228, 152] on input "[DATE]" at bounding box center [241, 151] width 49 height 17
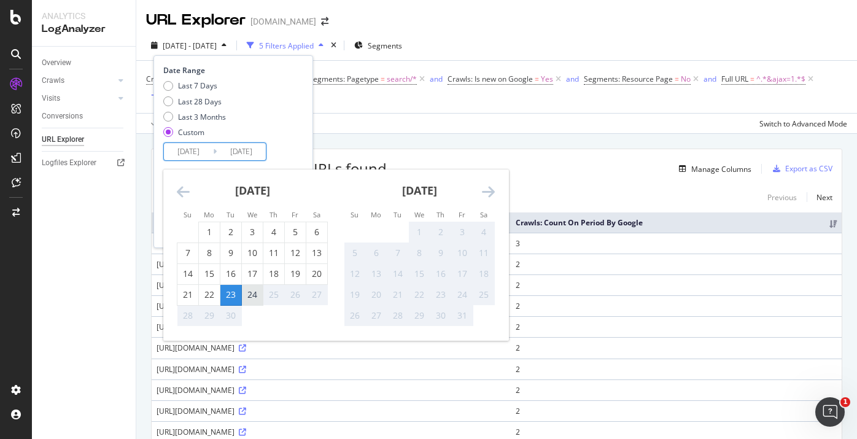
click at [260, 296] on div "24" at bounding box center [252, 294] width 21 height 12
type input "[DATE]"
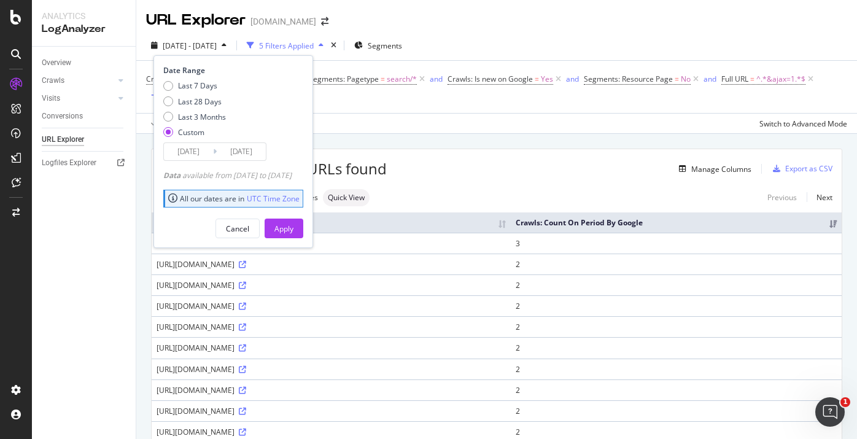
click at [246, 153] on input "[DATE]" at bounding box center [241, 151] width 49 height 17
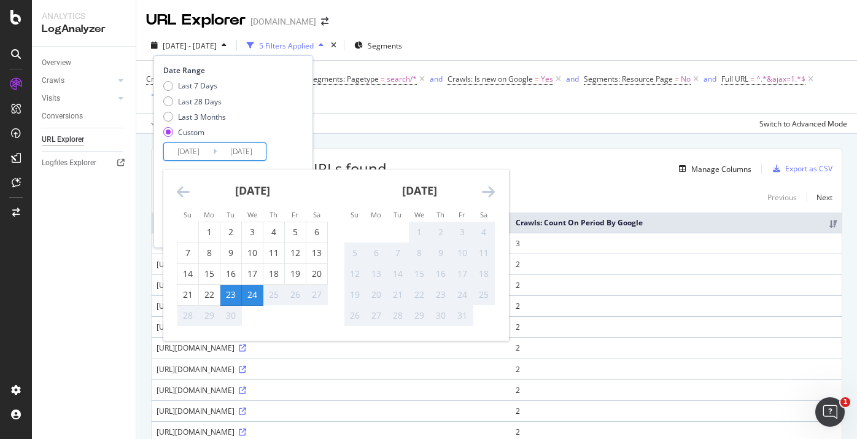
click at [256, 294] on div "24" at bounding box center [252, 294] width 21 height 12
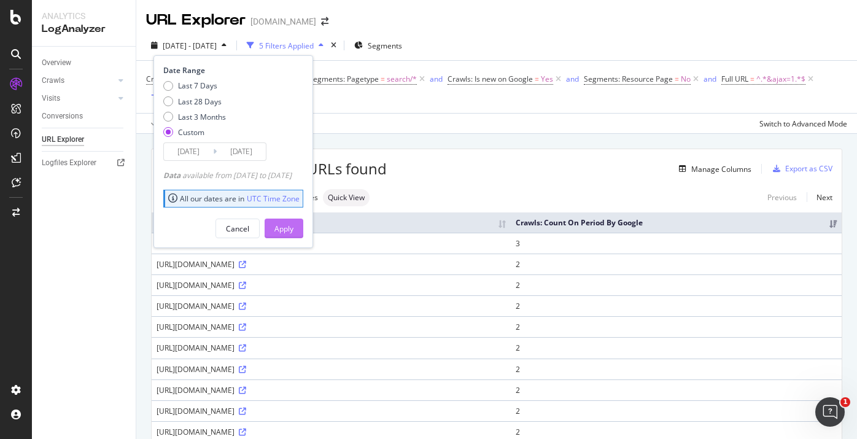
click at [293, 227] on div "Apply" at bounding box center [283, 228] width 19 height 10
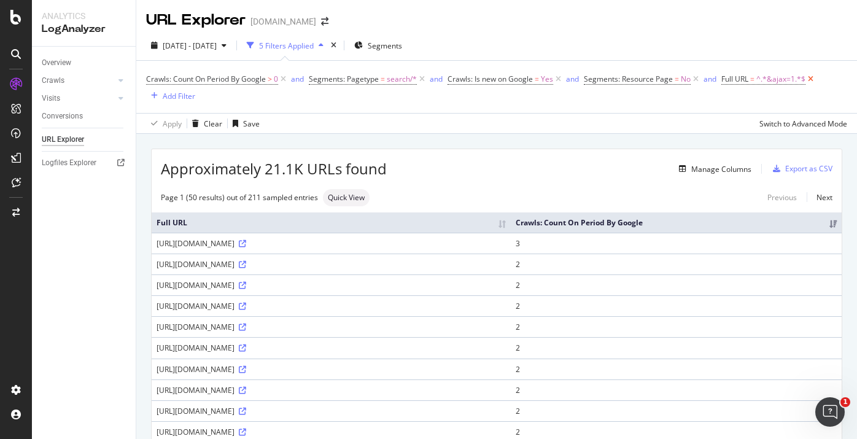
click at [810, 79] on icon at bounding box center [810, 79] width 10 height 12
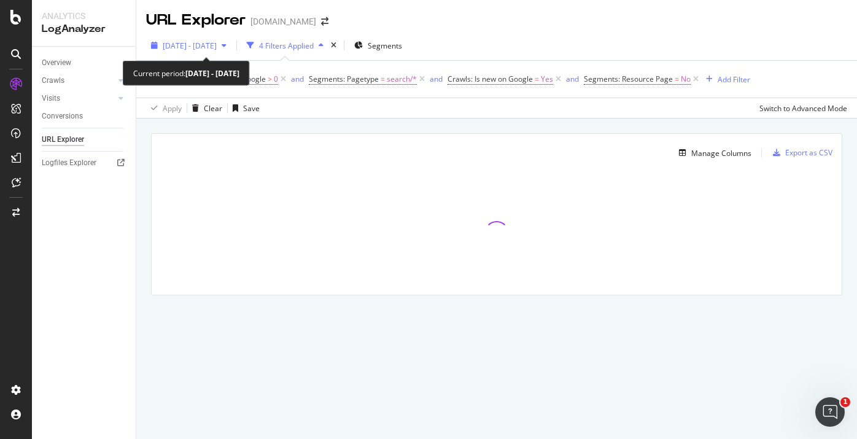
click at [217, 45] on span "[DATE] - [DATE]" at bounding box center [190, 46] width 54 height 10
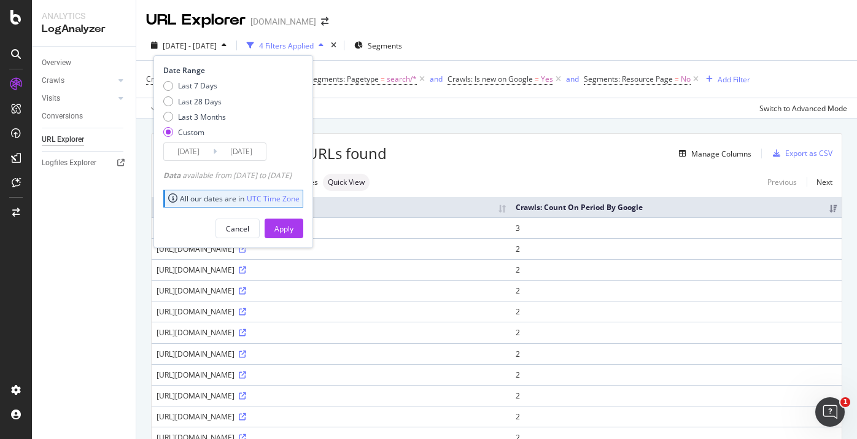
click at [216, 153] on icon at bounding box center [215, 151] width 4 height 12
click at [204, 153] on input "[DATE]" at bounding box center [188, 151] width 49 height 17
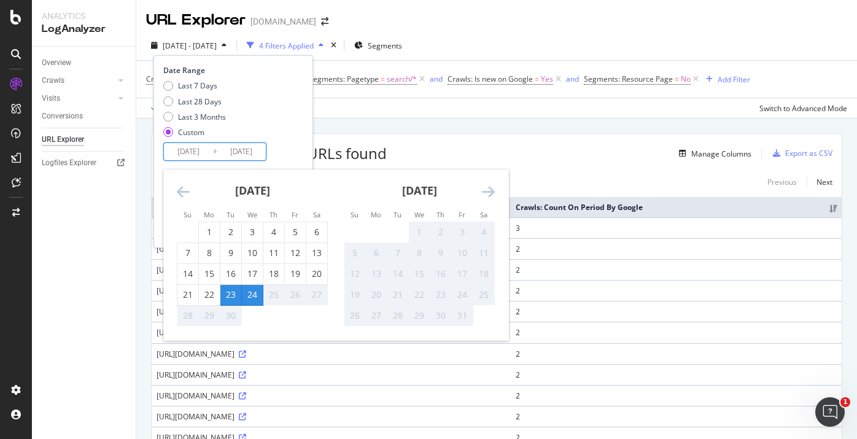
click at [231, 299] on div "23" at bounding box center [230, 294] width 21 height 12
click at [229, 298] on div "23" at bounding box center [230, 294] width 21 height 12
type input "[DATE]"
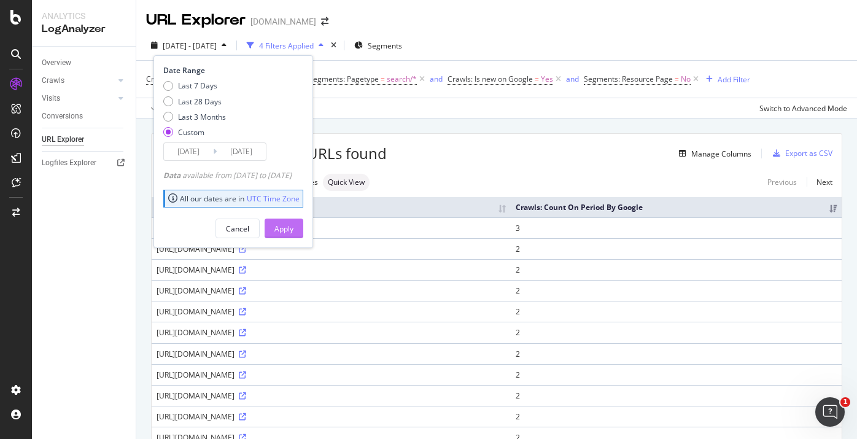
click at [293, 225] on div "Apply" at bounding box center [283, 228] width 19 height 10
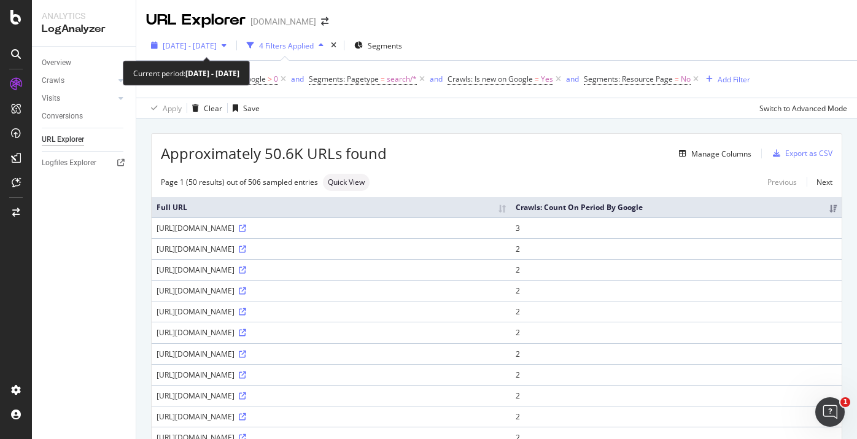
click at [227, 54] on div "[DATE] - [DATE]" at bounding box center [188, 45] width 85 height 18
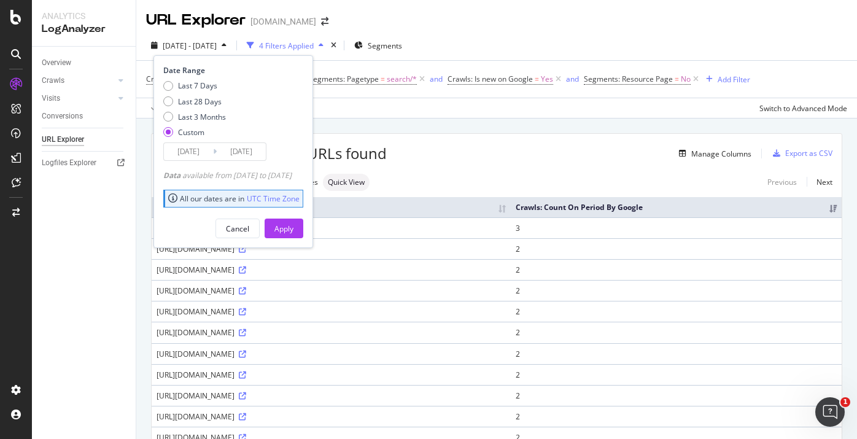
click at [200, 143] on input "[DATE]" at bounding box center [188, 151] width 49 height 17
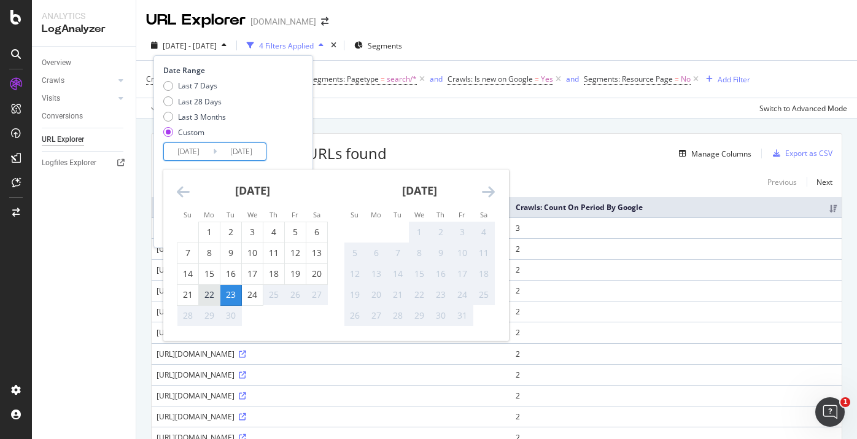
click at [209, 287] on div "22" at bounding box center [209, 295] width 21 height 20
type input "[DATE]"
click at [209, 287] on div "22" at bounding box center [209, 295] width 21 height 20
type input "[DATE]"
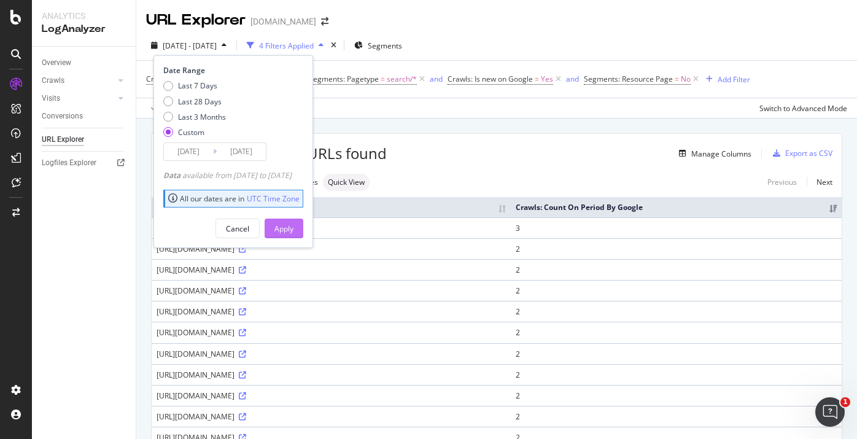
click at [293, 220] on div "Apply" at bounding box center [283, 228] width 19 height 18
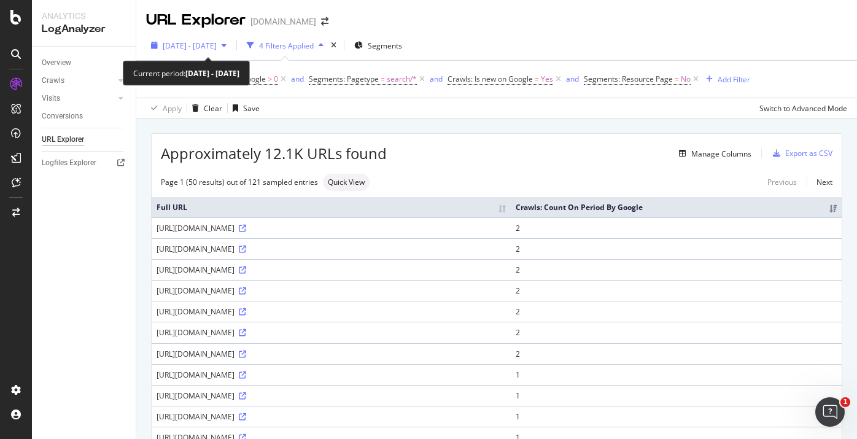
click at [216, 47] on span "[DATE] - [DATE]" at bounding box center [190, 46] width 54 height 10
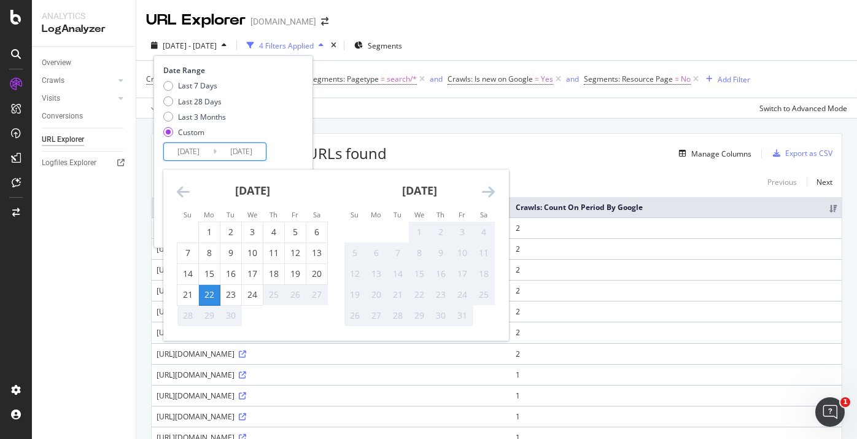
click at [242, 155] on input "[DATE]" at bounding box center [241, 151] width 49 height 17
click at [234, 293] on div "23" at bounding box center [230, 294] width 21 height 12
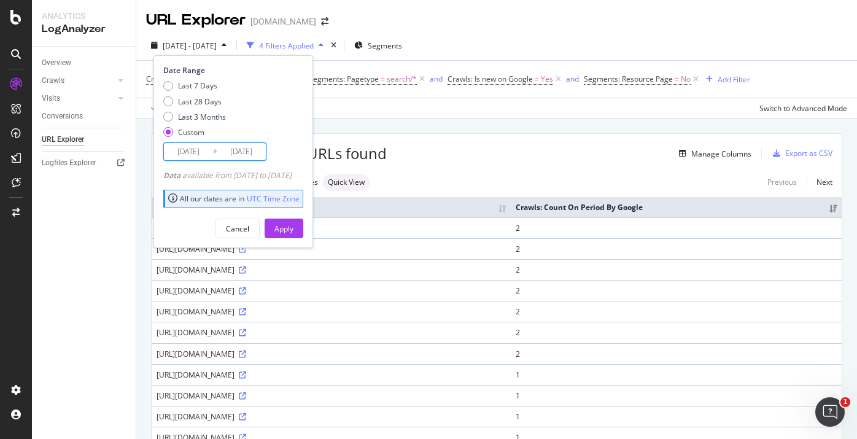
click at [250, 152] on input "[DATE]" at bounding box center [241, 151] width 49 height 17
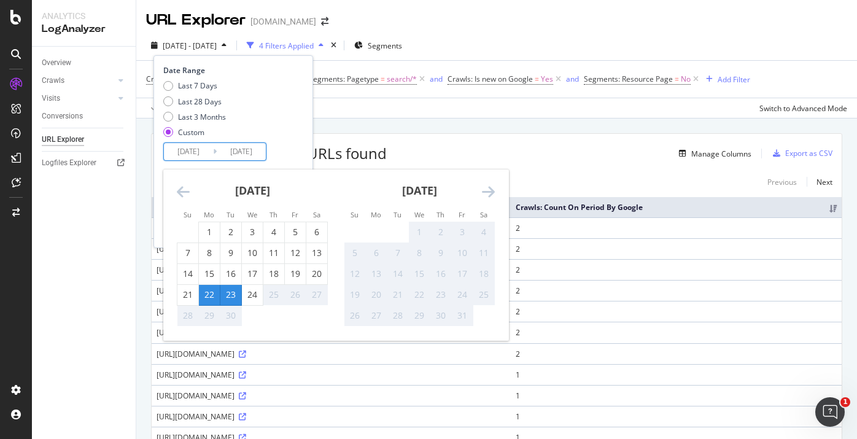
click at [228, 285] on div "23" at bounding box center [230, 295] width 21 height 20
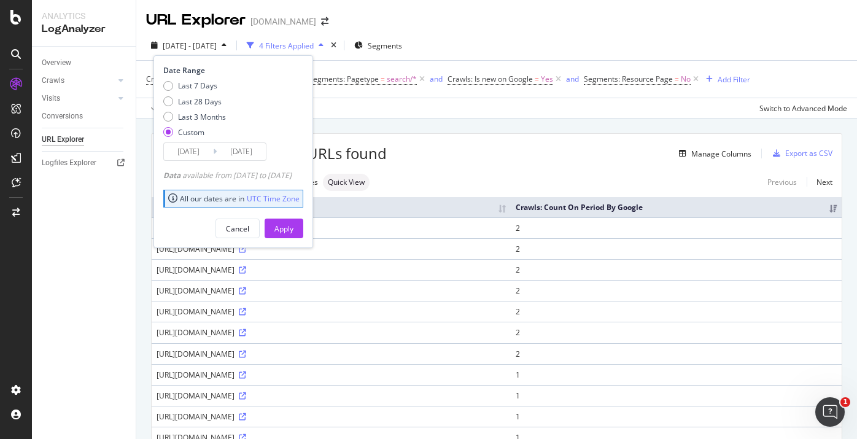
click at [233, 147] on input "[DATE]" at bounding box center [241, 151] width 49 height 17
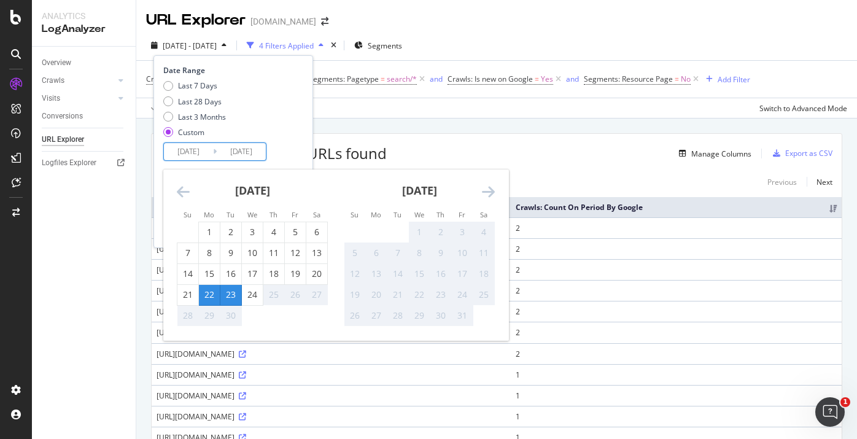
click at [230, 287] on div "23" at bounding box center [230, 295] width 21 height 20
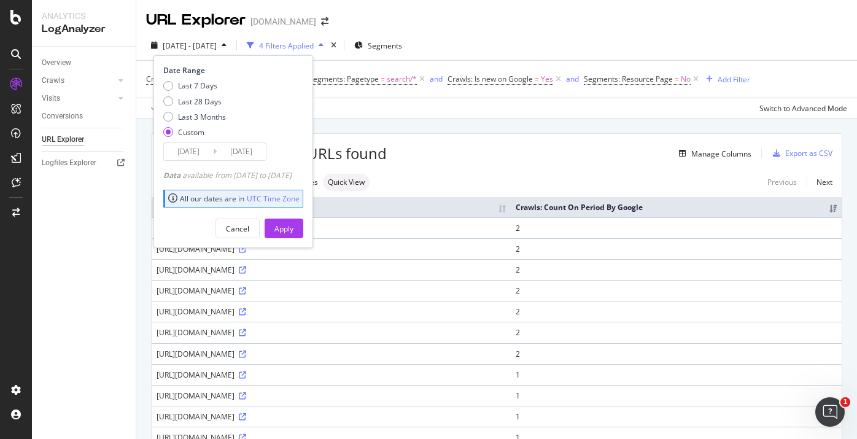
click at [246, 152] on input "[DATE]" at bounding box center [241, 151] width 49 height 17
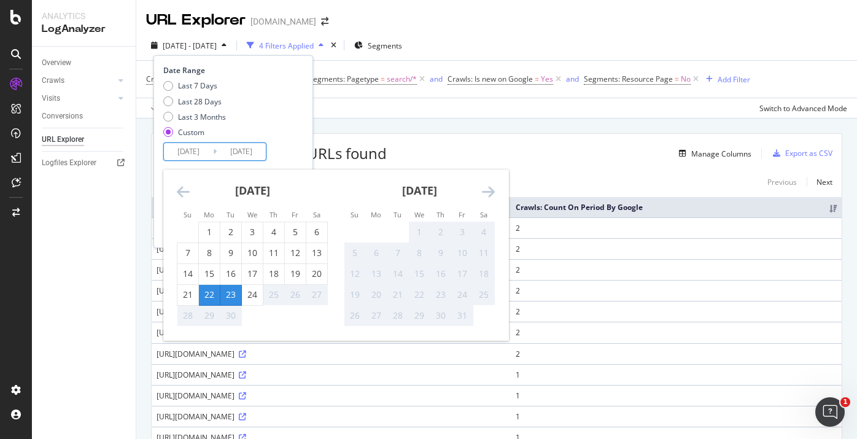
click at [214, 300] on div "22" at bounding box center [209, 294] width 21 height 12
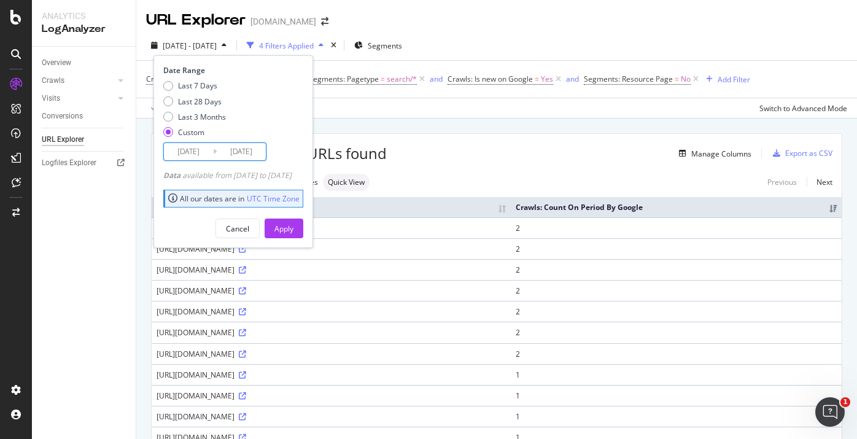
click at [246, 158] on input "[DATE]" at bounding box center [241, 151] width 49 height 17
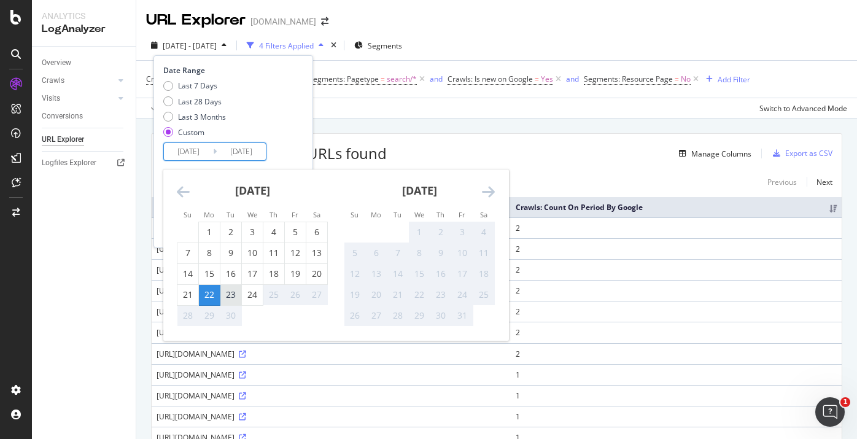
click at [233, 294] on div "23" at bounding box center [230, 294] width 21 height 12
type input "[DATE]"
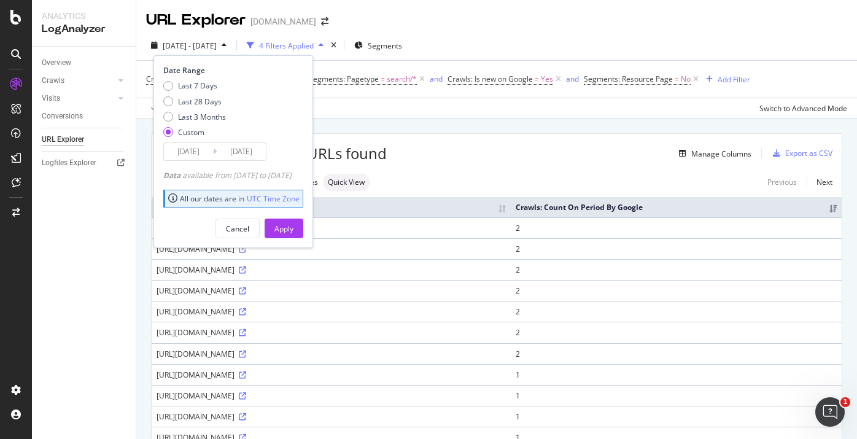
click at [246, 151] on input "[DATE]" at bounding box center [241, 151] width 49 height 17
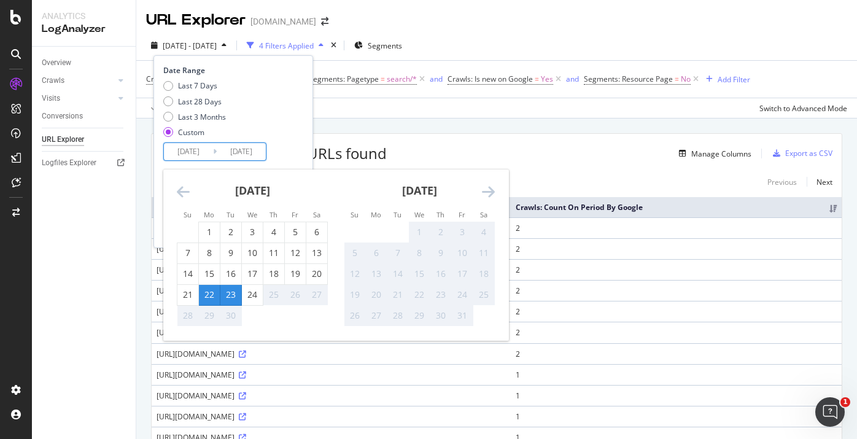
click at [230, 288] on div "23" at bounding box center [230, 294] width 21 height 12
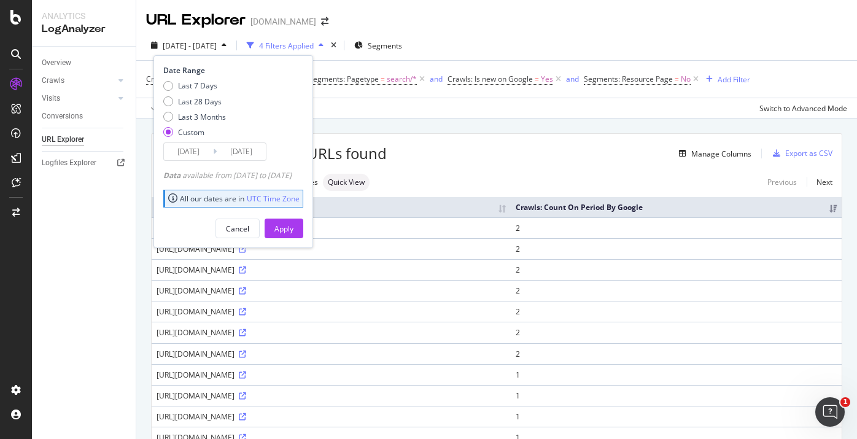
click at [253, 147] on input "[DATE]" at bounding box center [241, 151] width 49 height 17
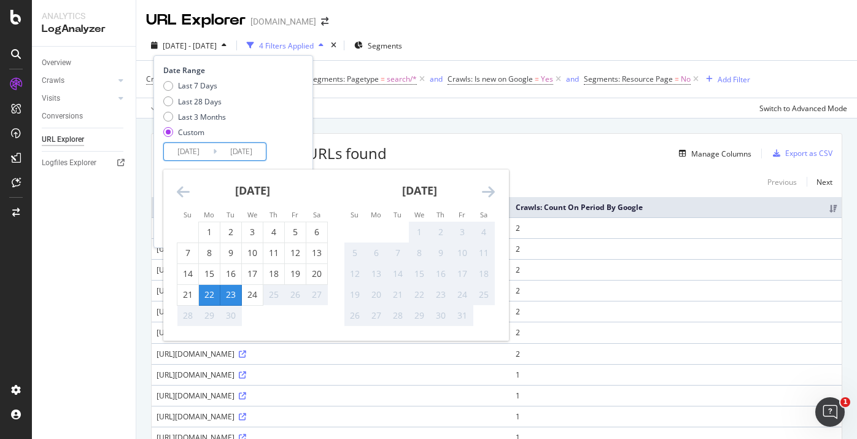
click at [228, 296] on div "23" at bounding box center [230, 294] width 21 height 12
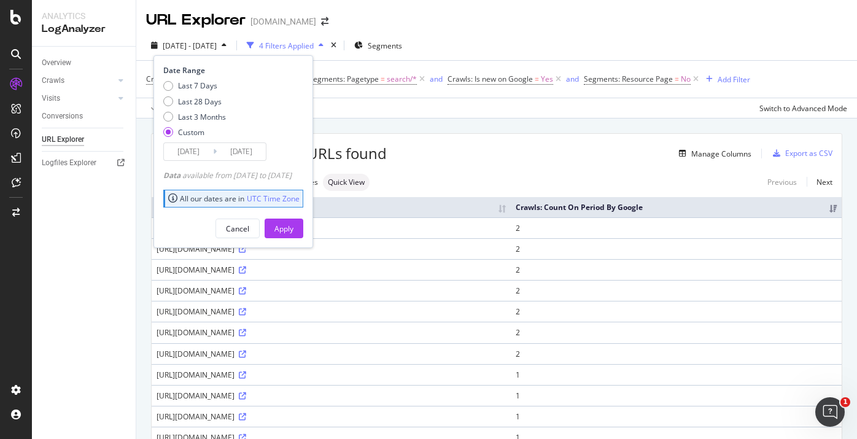
click at [207, 150] on input "[DATE]" at bounding box center [188, 151] width 49 height 17
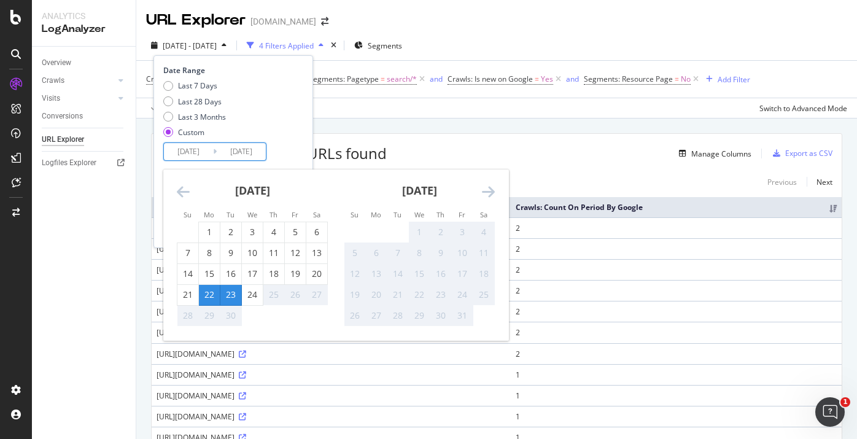
click at [195, 150] on input "[DATE]" at bounding box center [188, 151] width 49 height 17
click at [205, 152] on input "[DATE]" at bounding box center [188, 151] width 49 height 17
type input "[DATE]"
click at [300, 106] on div "Last 7 Days Last 28 Days Last 3 Months Custom" at bounding box center [231, 111] width 137 height 62
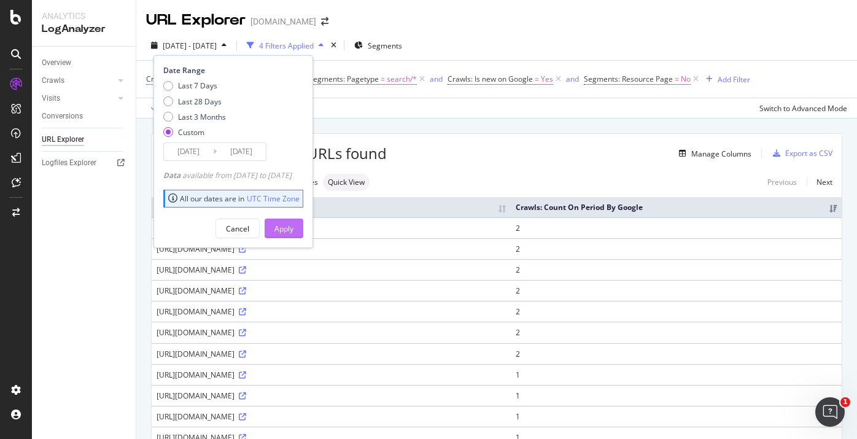
click at [293, 232] on div "Apply" at bounding box center [283, 228] width 19 height 10
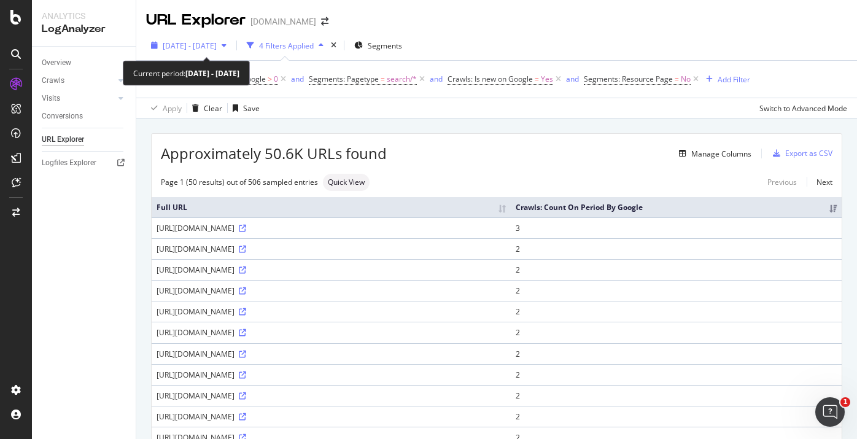
click at [217, 44] on span "[DATE] - [DATE]" at bounding box center [190, 46] width 54 height 10
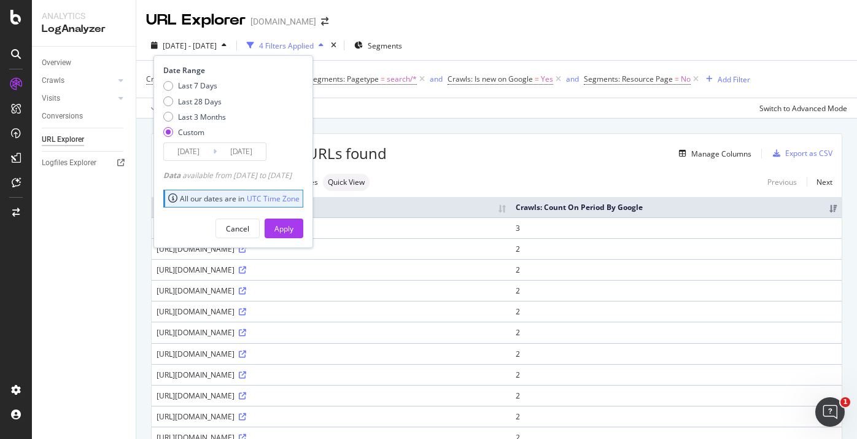
click at [213, 149] on icon at bounding box center [215, 151] width 4 height 12
click at [206, 150] on input "[DATE]" at bounding box center [188, 151] width 49 height 17
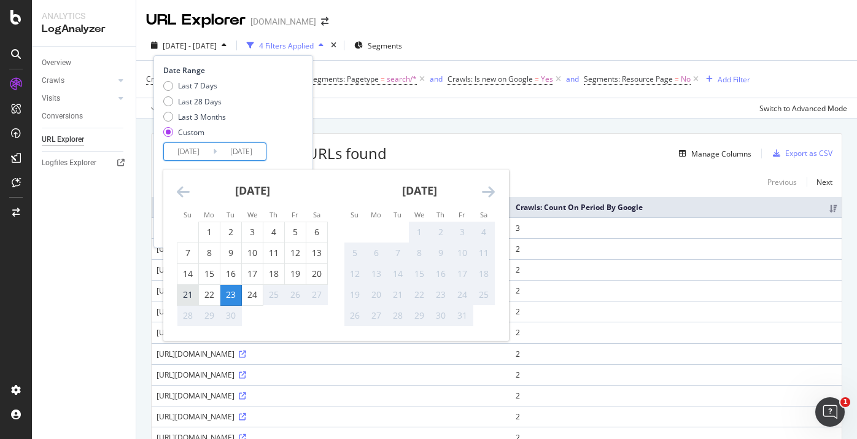
click at [190, 290] on div "21" at bounding box center [187, 294] width 21 height 12
type input "[DATE]"
click at [190, 290] on div "21" at bounding box center [187, 294] width 21 height 12
type input "[DATE]"
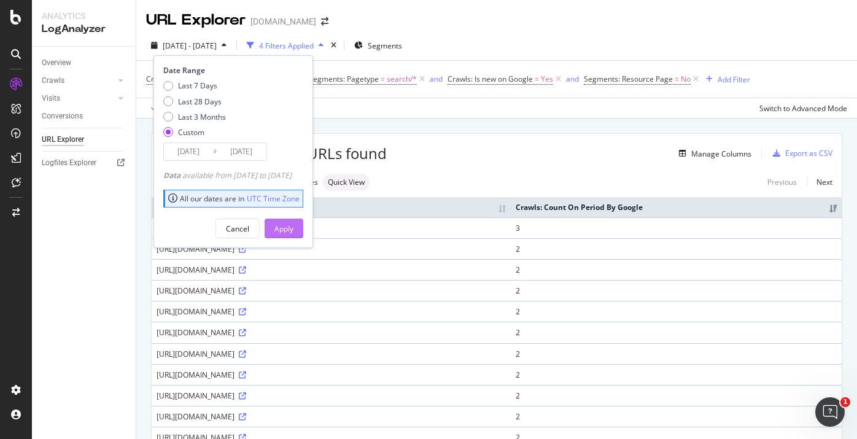
click at [291, 228] on button "Apply" at bounding box center [284, 229] width 39 height 20
